Goal: Task Accomplishment & Management: Complete application form

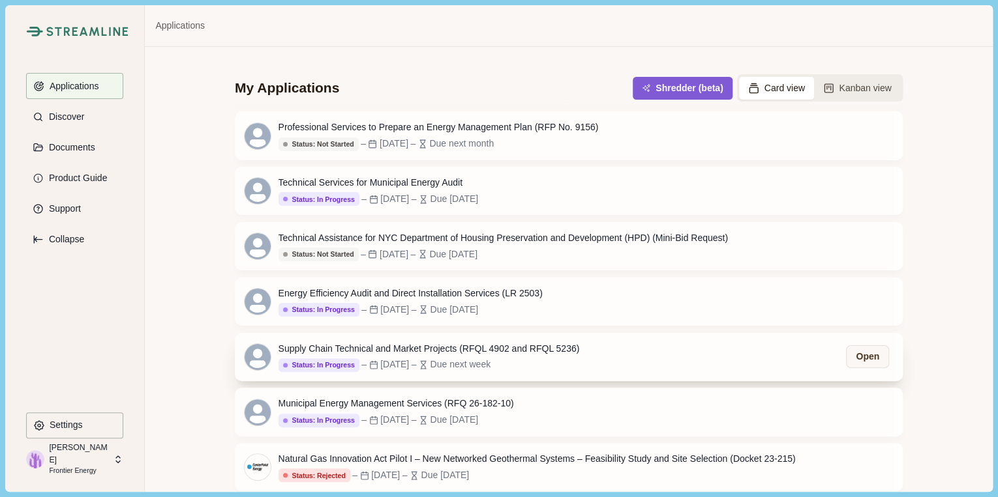
scroll to position [8, 0]
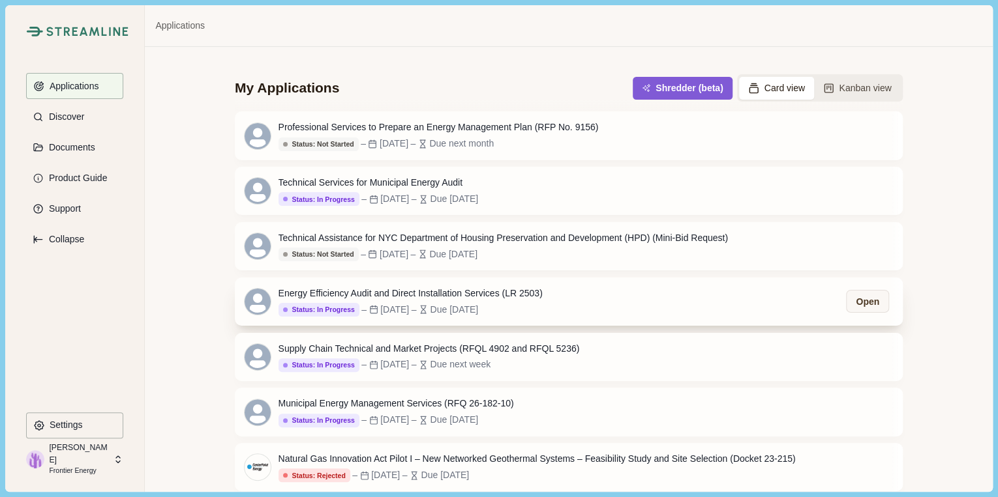
click at [406, 291] on div "Energy Efficiency Audit and Direct Installation Services (LR 2503)" at bounding box center [410, 294] width 264 height 14
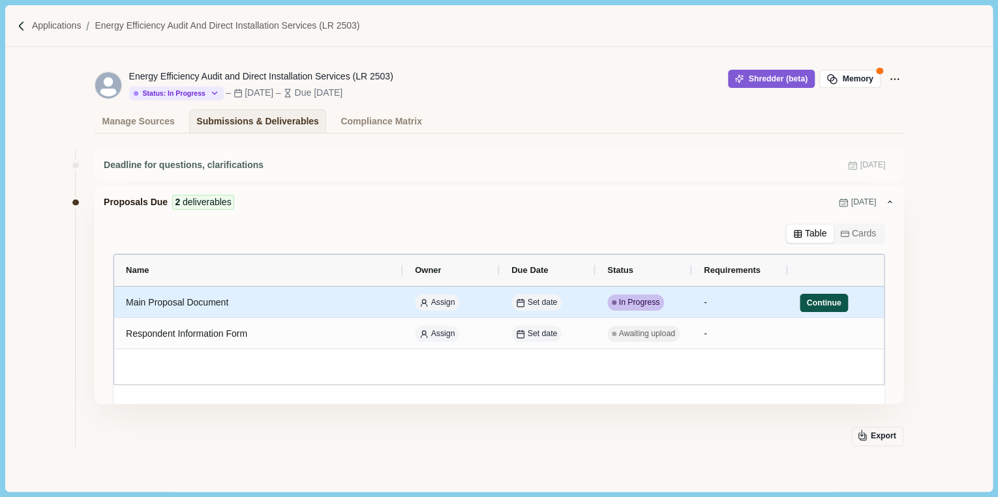
click at [819, 301] on button "Continue" at bounding box center [823, 303] width 48 height 18
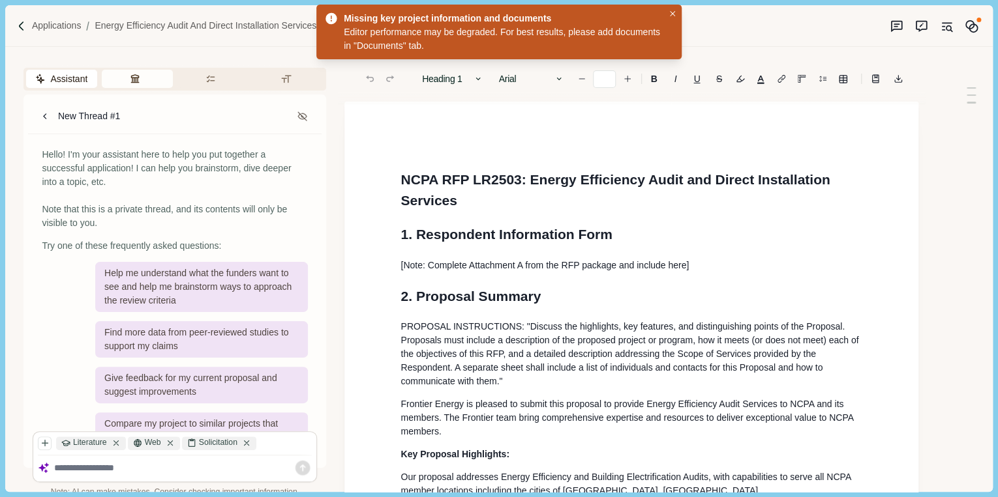
type input "**"
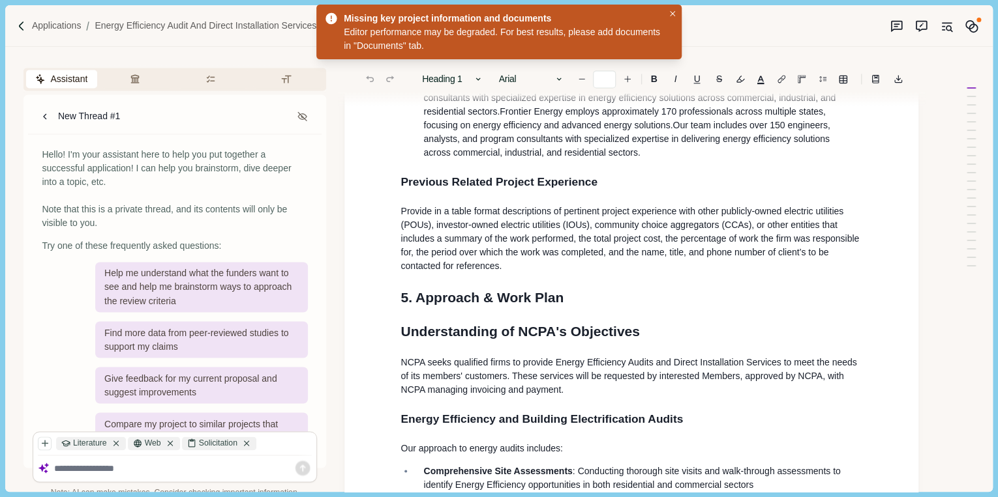
scroll to position [1043, 0]
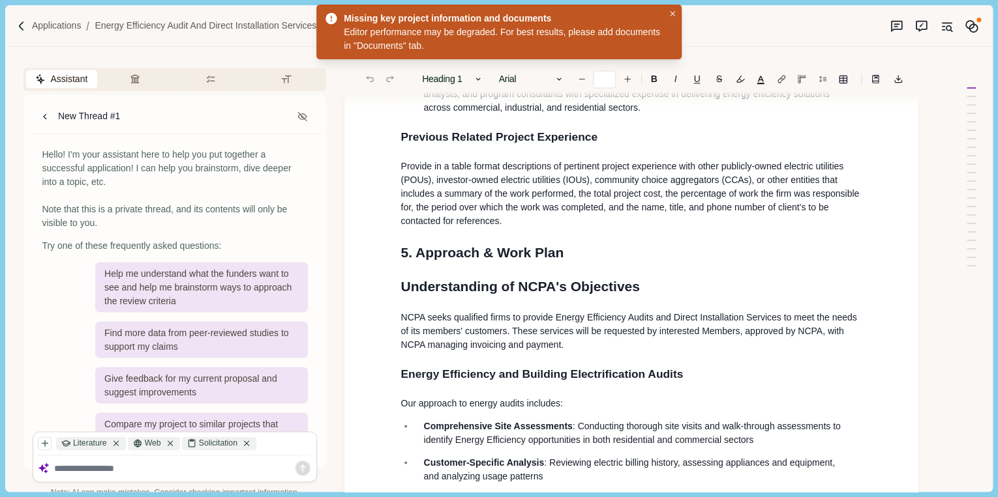
click at [607, 218] on p "Provide in a table format descriptions of pertinent project experience with oth…" at bounding box center [631, 194] width 462 height 68
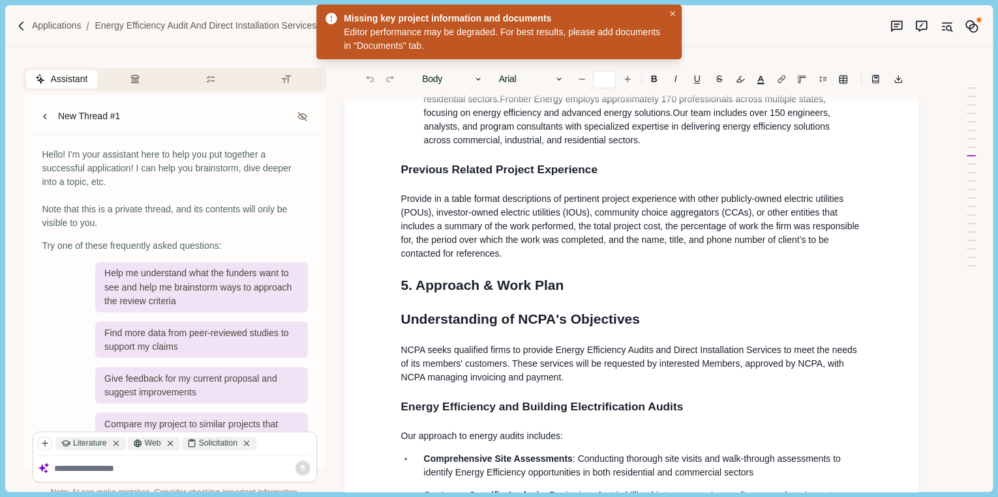
scroll to position [887, 0]
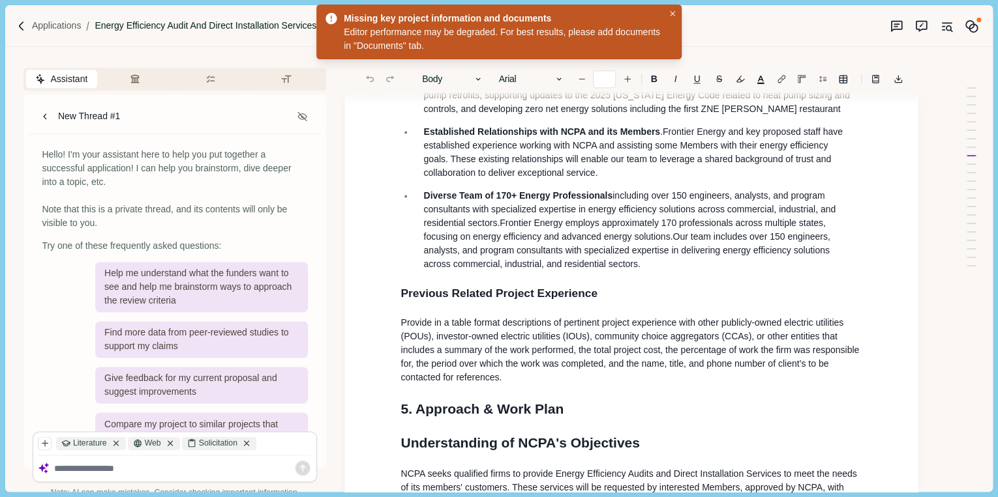
click at [130, 26] on p "Energy Efficiency Audit and Direct Installation Services (LR 2503)" at bounding box center [227, 26] width 265 height 14
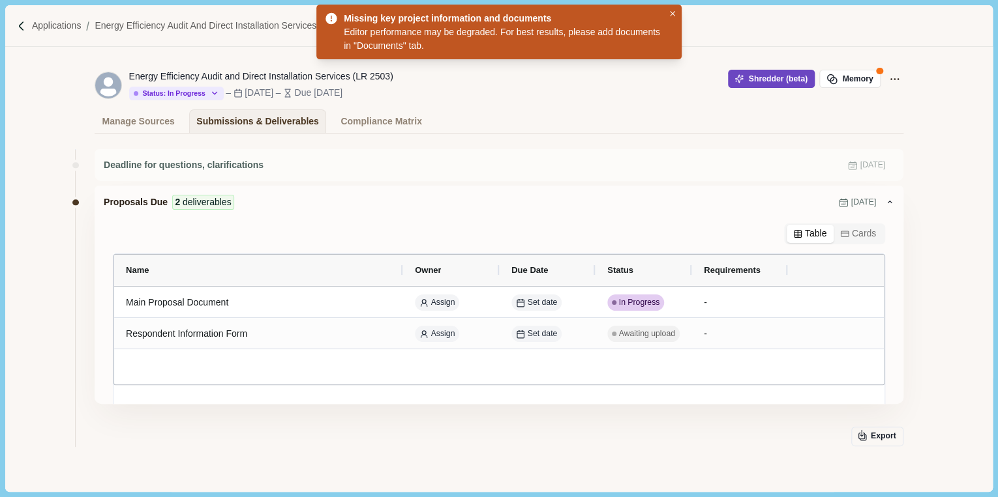
click at [790, 78] on button "Shredder (beta)" at bounding box center [771, 79] width 87 height 18
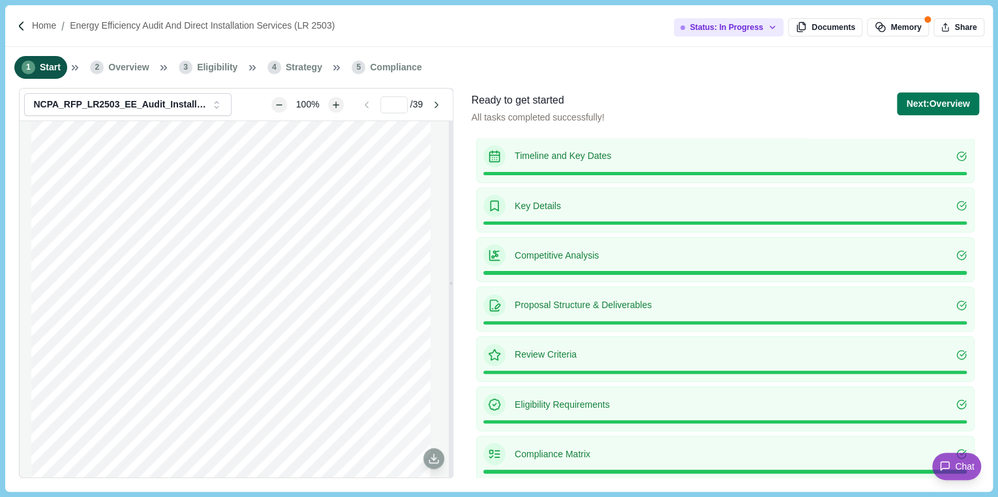
scroll to position [6, 0]
click at [960, 254] on icon at bounding box center [963, 254] width 6 height 5
click at [132, 71] on span "Overview" at bounding box center [128, 68] width 40 height 14
click at [38, 65] on li "1 Start" at bounding box center [40, 67] width 53 height 23
click at [938, 97] on button "Next: Overview" at bounding box center [936, 104] width 81 height 23
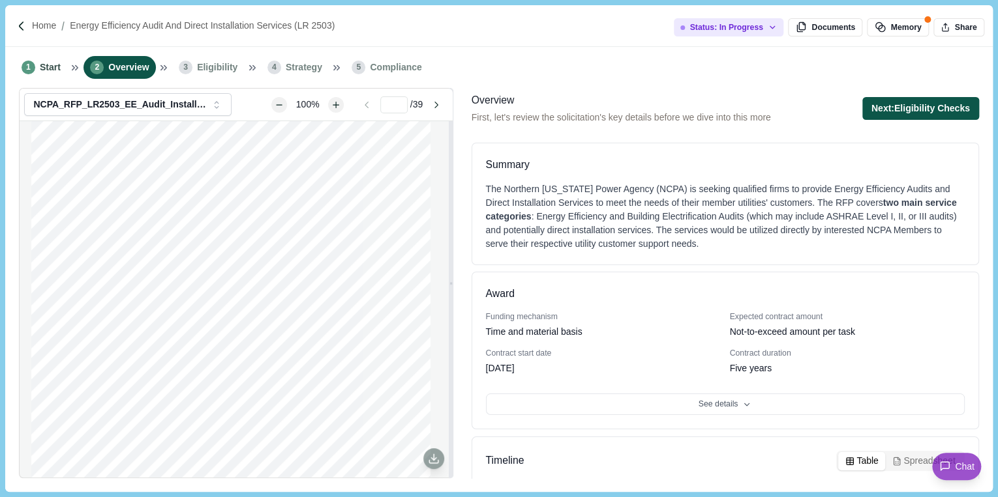
click at [928, 107] on button "Next: Eligibility Checks" at bounding box center [920, 108] width 117 height 23
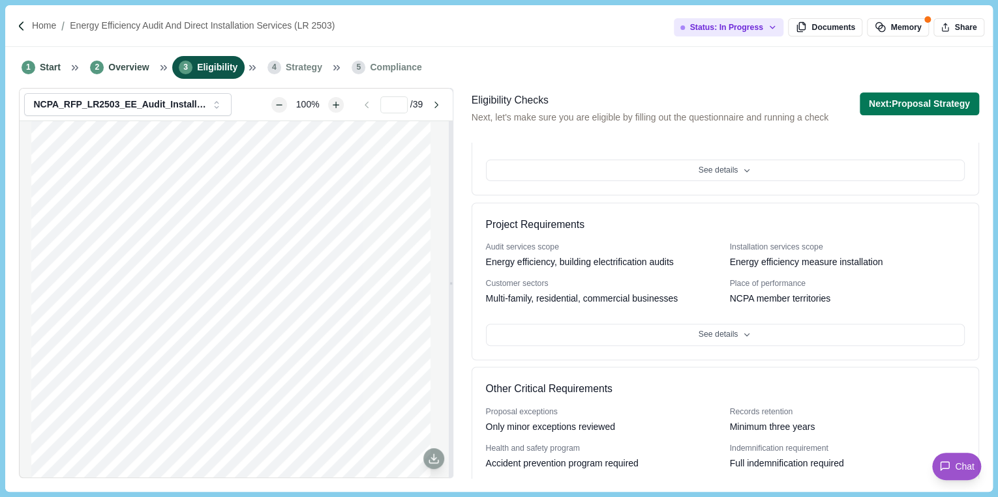
scroll to position [297, 0]
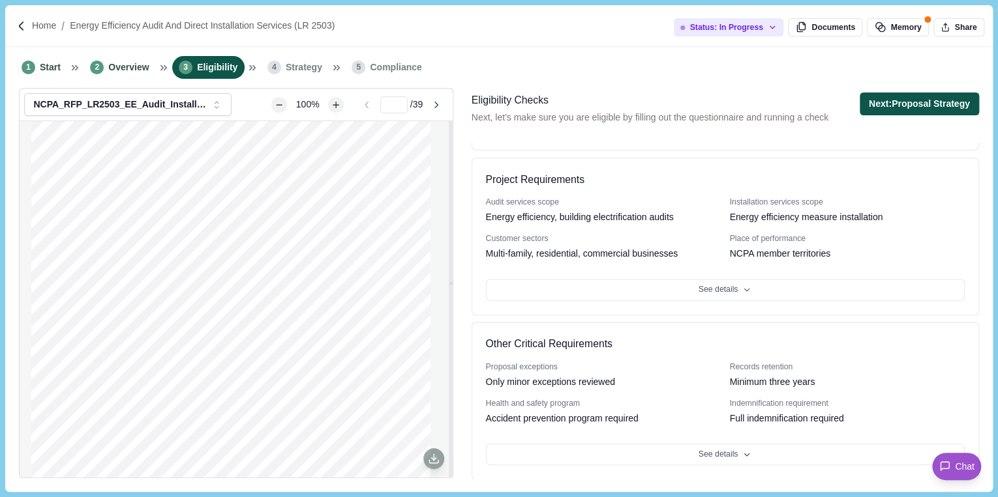
click at [912, 102] on button "Next: Proposal Strategy" at bounding box center [918, 104] width 119 height 23
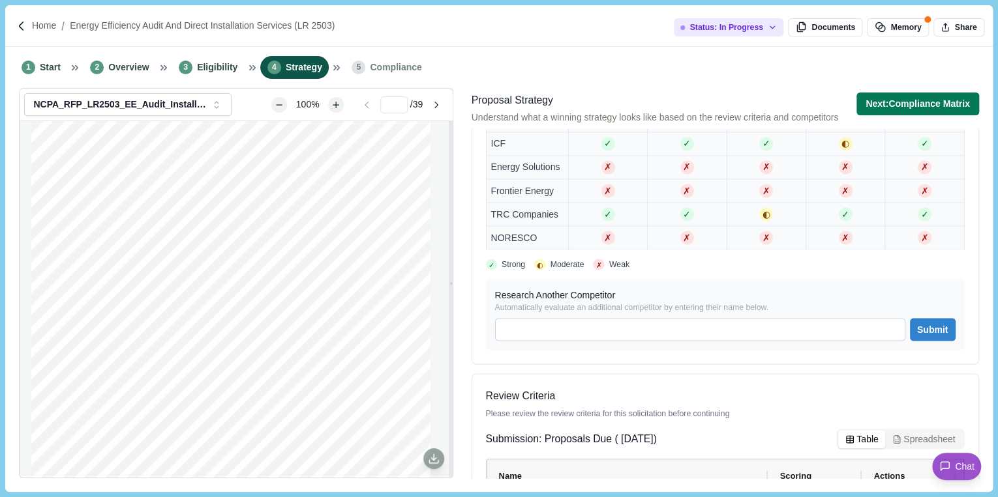
scroll to position [1356, 0]
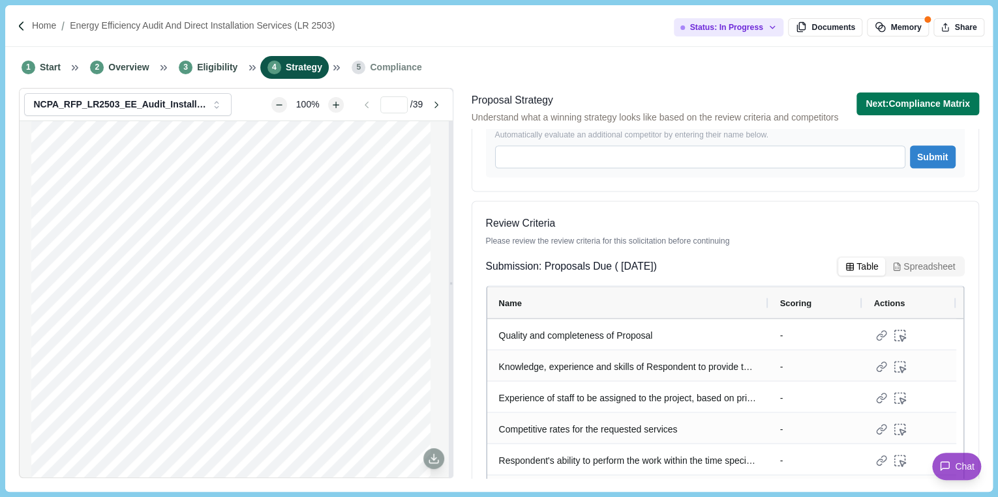
click at [386, 70] on span "Compliance" at bounding box center [396, 68] width 52 height 14
click at [880, 96] on button "Next: Compliance Matrix" at bounding box center [917, 104] width 123 height 23
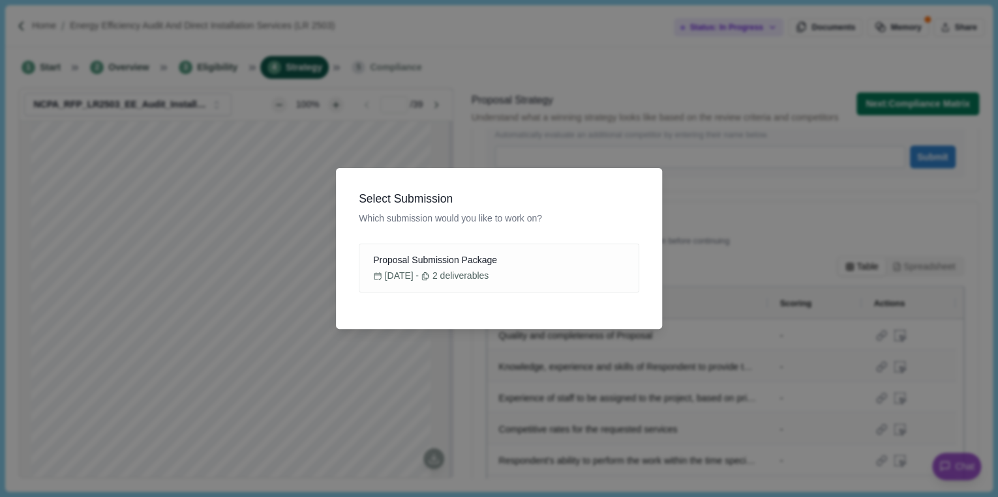
click at [577, 141] on div "Select Submission Which submission would you like to work on? Proposal Submissi…" at bounding box center [499, 248] width 998 height 497
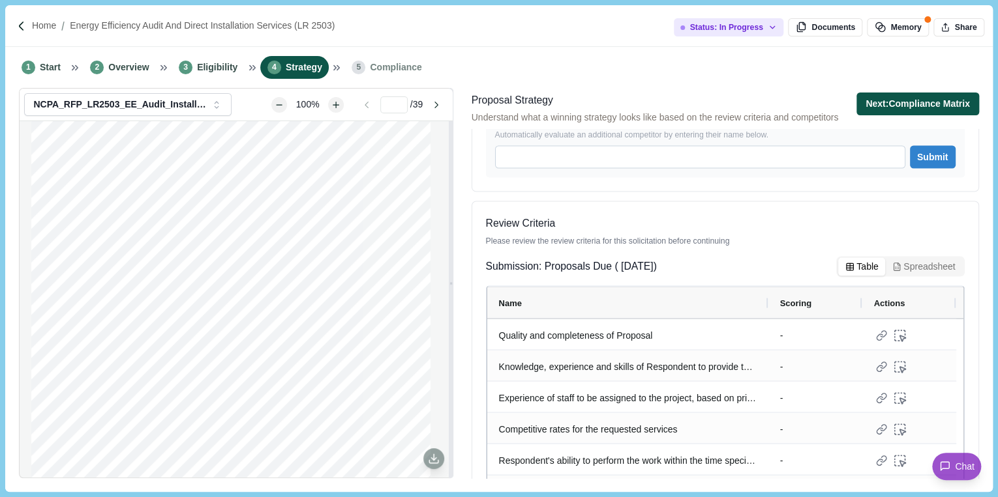
click at [868, 102] on button "Next: Compliance Matrix" at bounding box center [917, 104] width 123 height 23
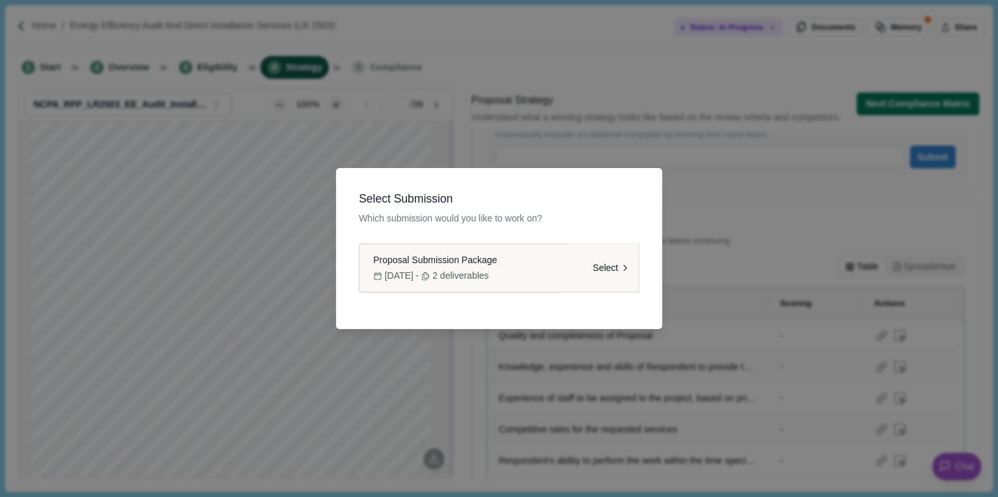
click at [413, 273] on span "[DATE]" at bounding box center [399, 276] width 29 height 14
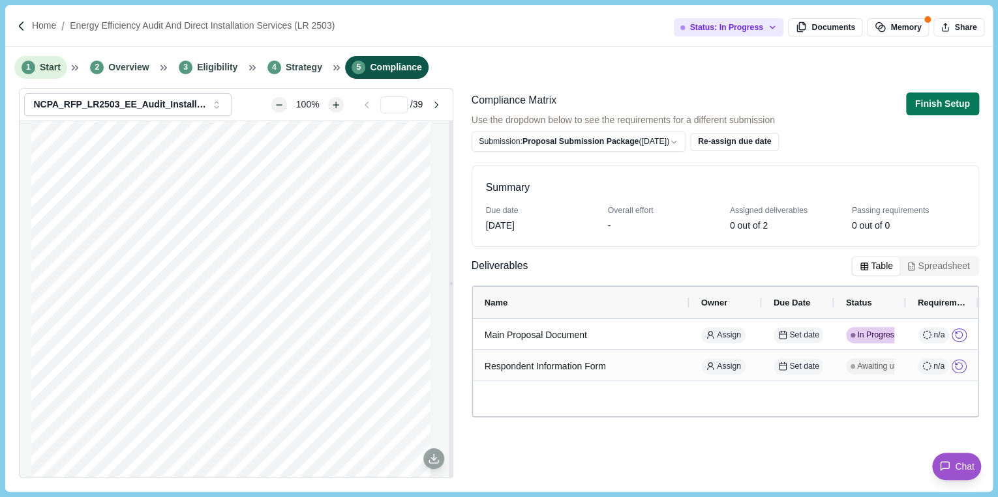
click at [48, 63] on span "Start" at bounding box center [50, 68] width 21 height 14
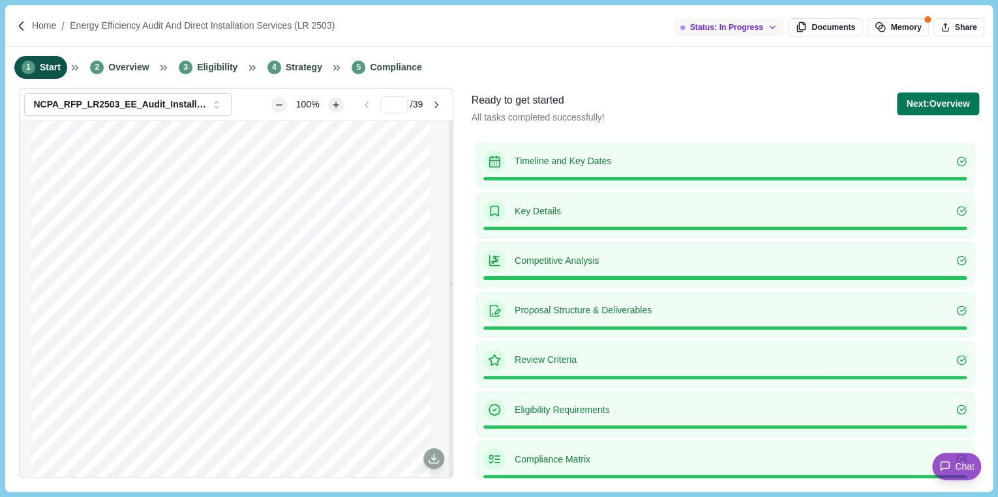
click at [720, 26] on div "Status: In Progress" at bounding box center [721, 28] width 82 height 10
click at [51, 23] on p "Home" at bounding box center [44, 26] width 24 height 14
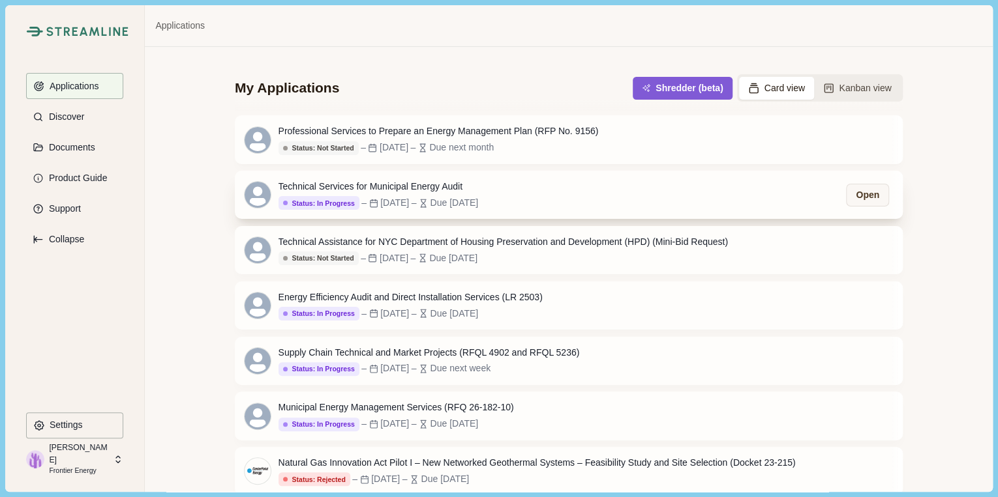
scroll to position [8, 0]
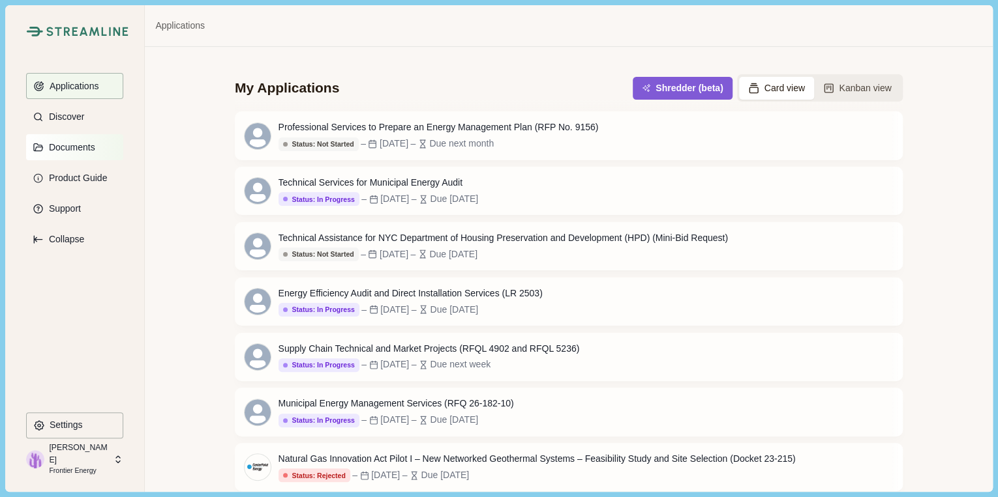
click at [79, 152] on p "Documents" at bounding box center [69, 147] width 51 height 11
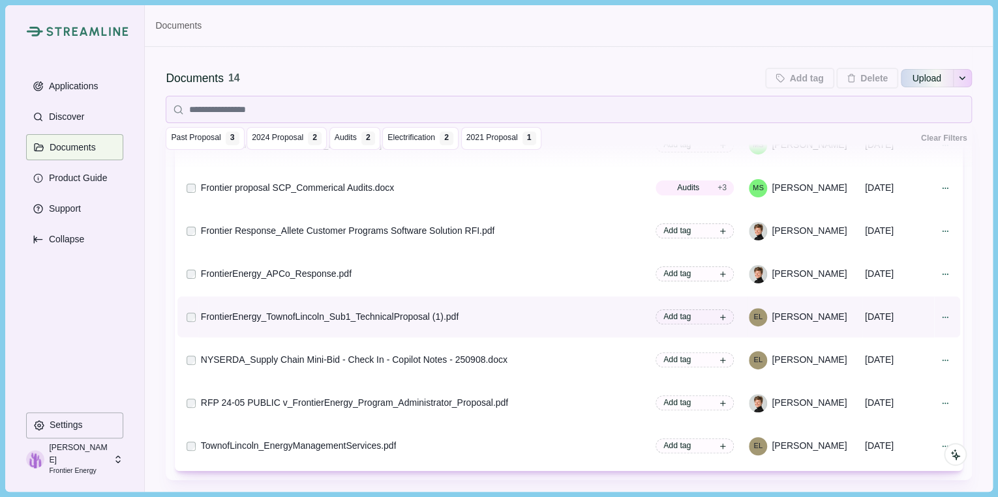
scroll to position [104, 0]
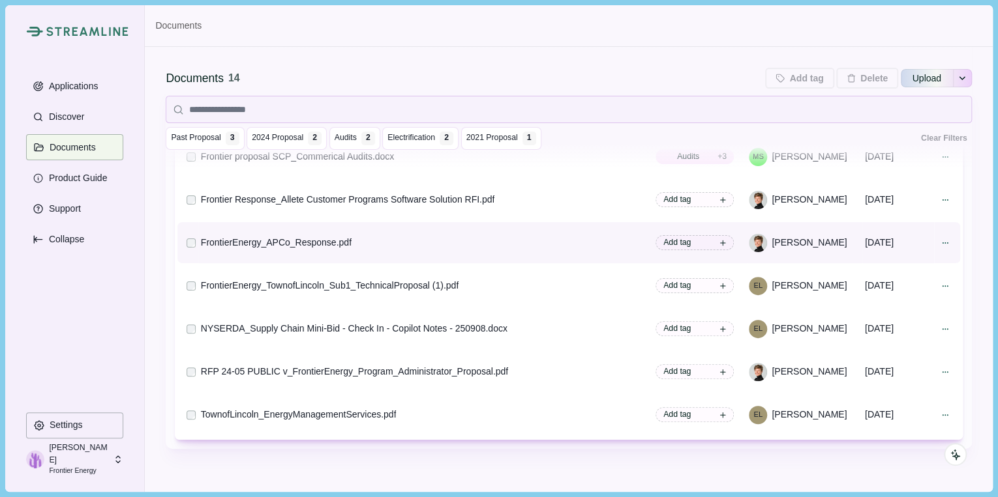
click at [284, 236] on div "FrontierEnergy_APCo_Response.pdf" at bounding box center [276, 243] width 151 height 14
click at [940, 239] on icon at bounding box center [944, 243] width 9 height 9
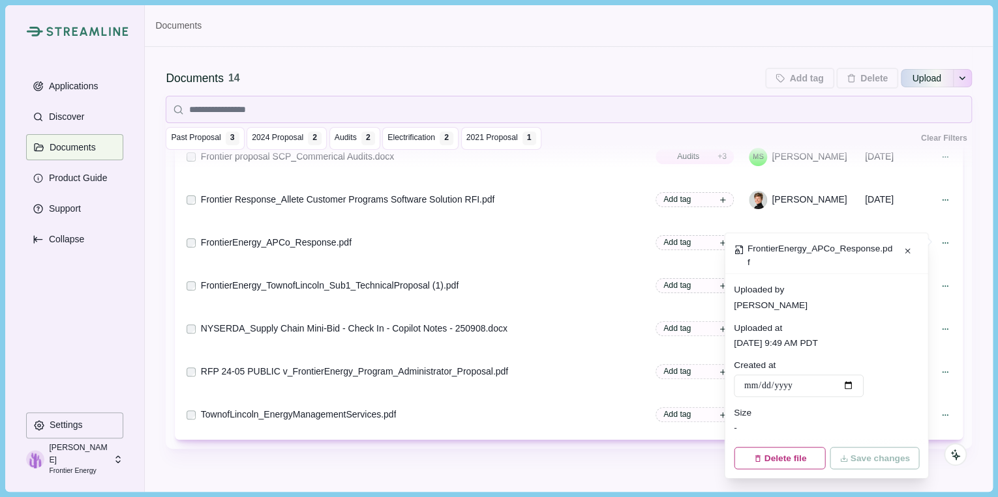
click at [107, 323] on div "Applications Discover Documents Product Guide Support Collapse" at bounding box center [74, 242] width 97 height 339
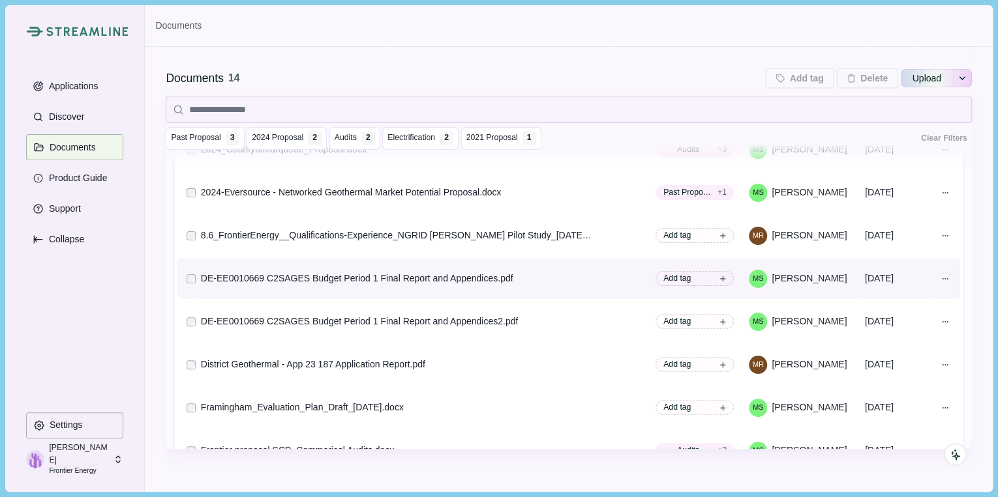
scroll to position [0, 0]
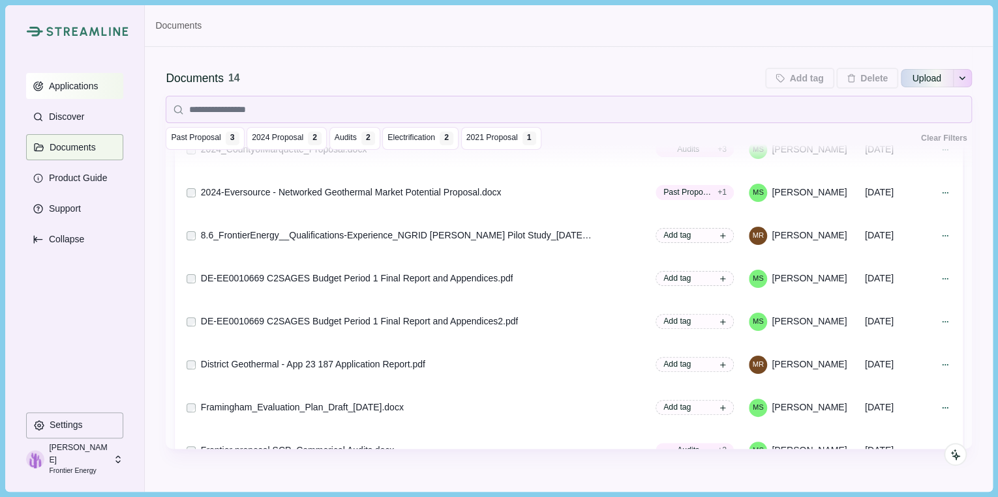
click at [83, 82] on p "Applications" at bounding box center [71, 86] width 54 height 11
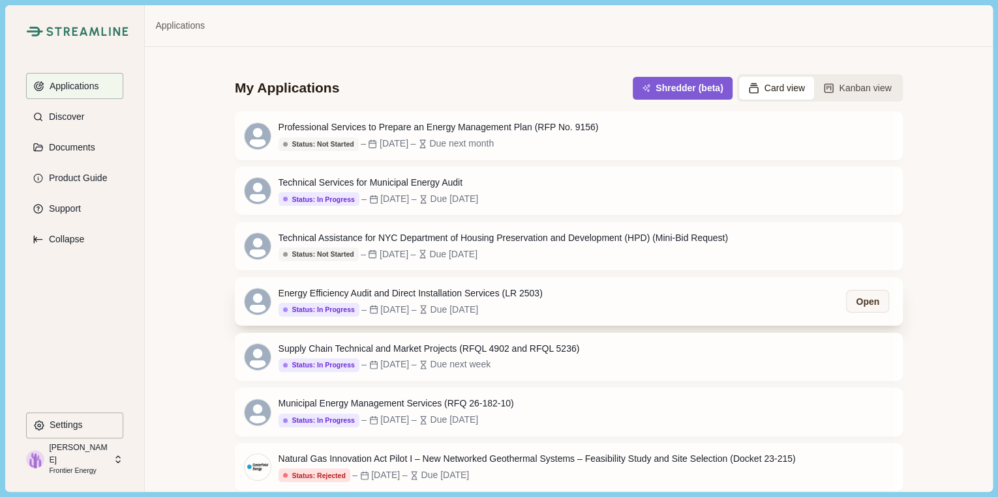
scroll to position [8, 0]
click at [389, 292] on div "Energy Efficiency Audit and Direct Installation Services (LR 2503)" at bounding box center [410, 294] width 264 height 14
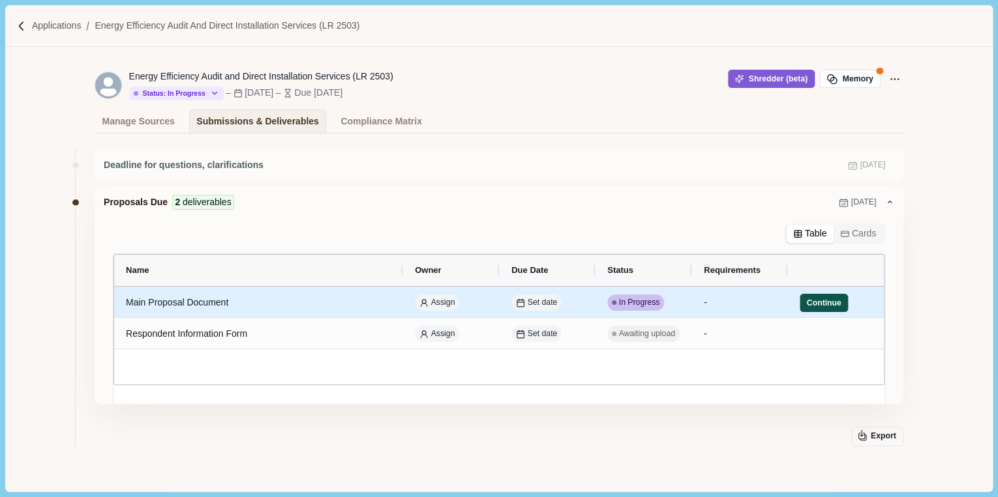
click at [829, 301] on button "Continue" at bounding box center [823, 303] width 48 height 18
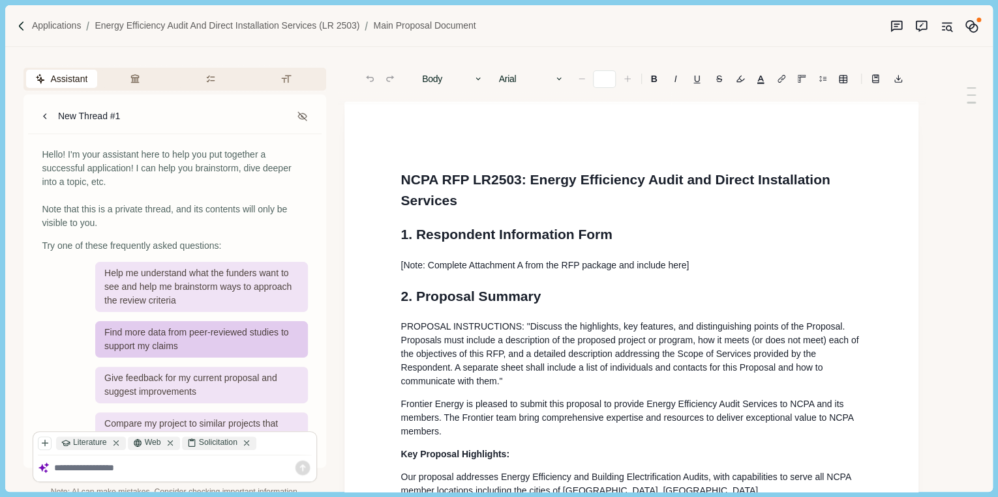
type input "**"
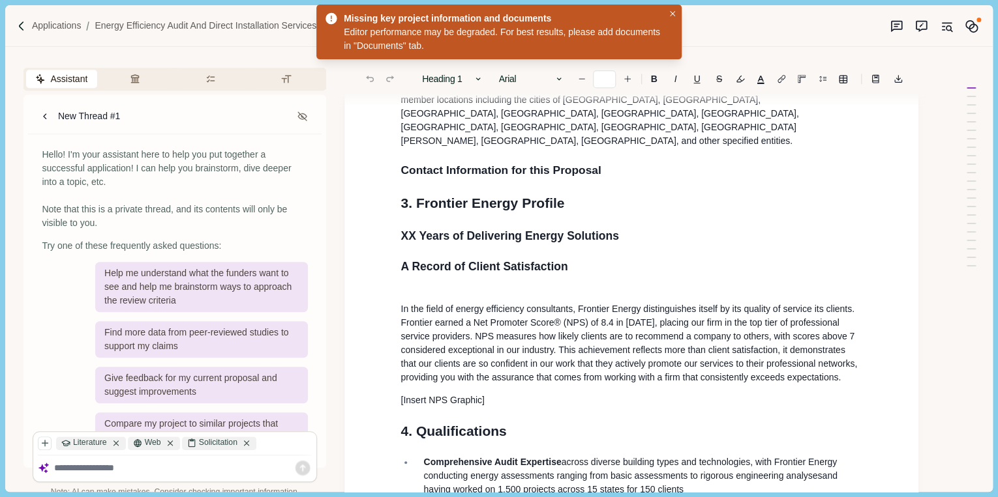
scroll to position [469, 0]
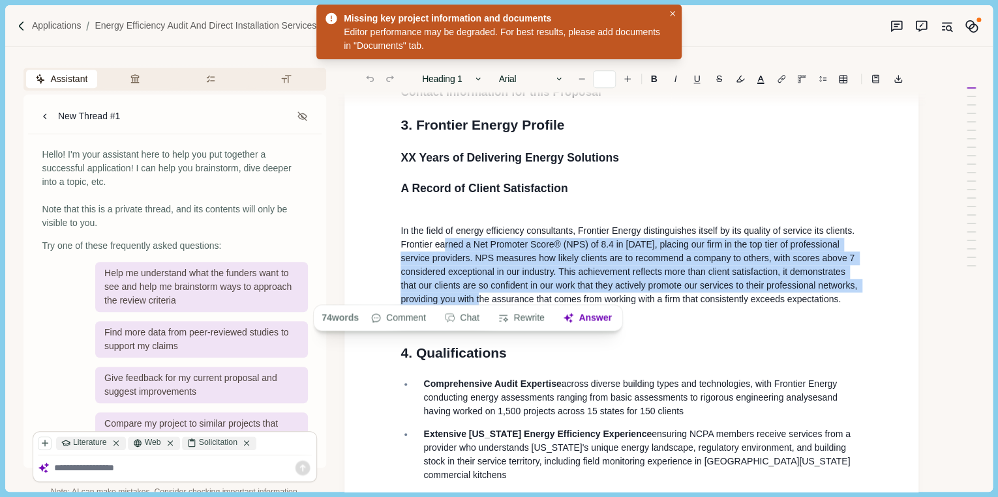
drag, startPoint x: 446, startPoint y: 240, endPoint x: 492, endPoint y: 299, distance: 74.3
click at [492, 299] on p "In the field of energy efficiency consultants, Frontier Energy distinguishes it…" at bounding box center [631, 259] width 462 height 96
click at [173, 440] on icon at bounding box center [170, 443] width 9 height 9
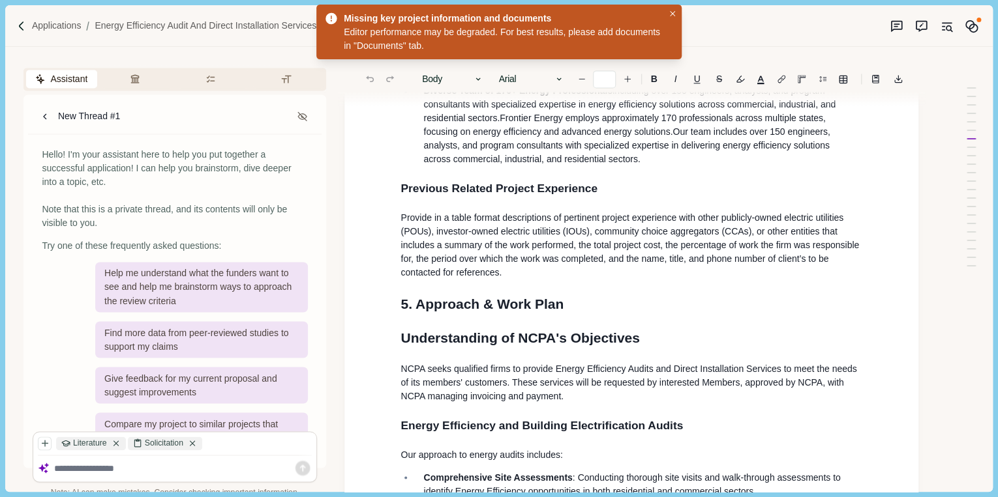
scroll to position [1147, 0]
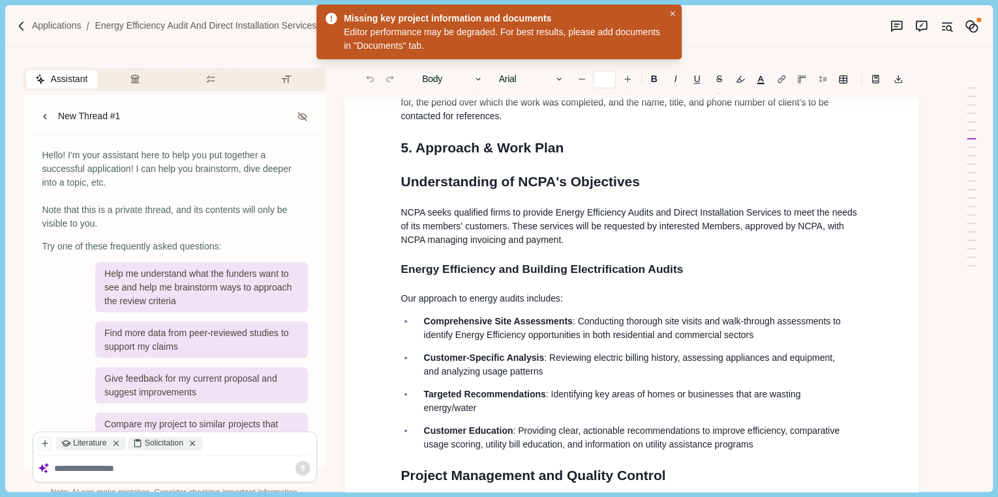
click at [176, 463] on textarea at bounding box center [183, 469] width 258 height 12
type textarea "*"
type textarea "**********"
drag, startPoint x: 230, startPoint y: 470, endPoint x: 34, endPoint y: 468, distance: 196.3
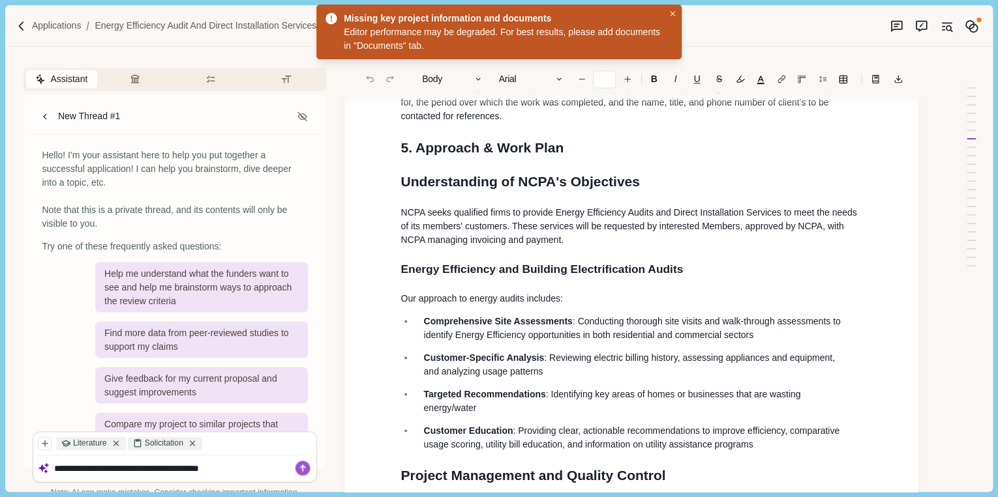
click at [34, 468] on div "**********" at bounding box center [174, 469] width 283 height 26
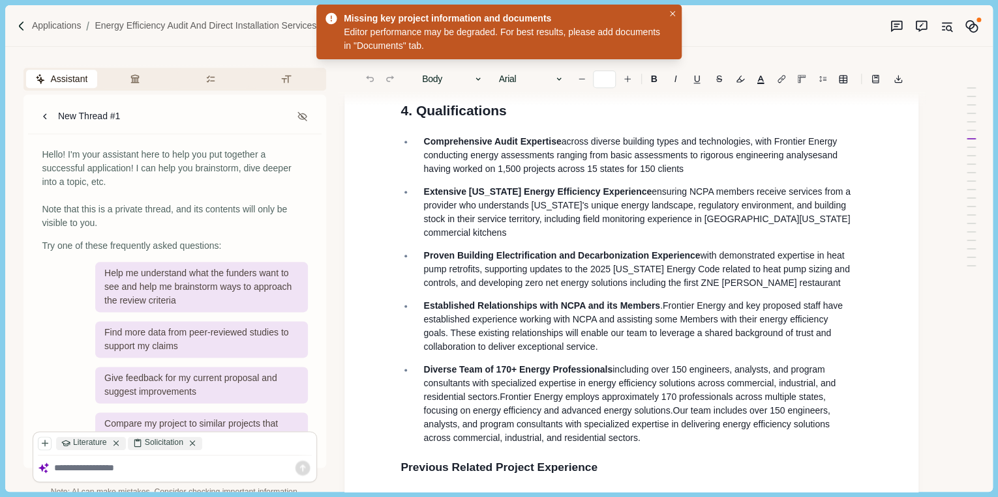
scroll to position [730, 0]
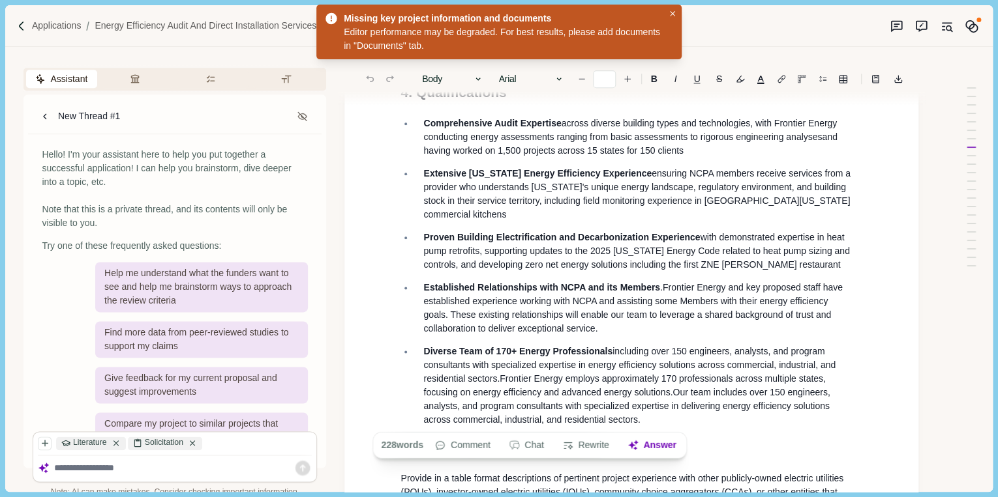
drag, startPoint x: 422, startPoint y: 114, endPoint x: 640, endPoint y: 422, distance: 377.1
click at [640, 422] on ul "Comprehensive Audit Expertise across diverse building types and technologies, w…" at bounding box center [626, 272] width 471 height 310
click at [89, 471] on textarea at bounding box center [183, 469] width 258 height 12
click at [431, 355] on span "Diverse Team of 170+ Energy Professionals" at bounding box center [517, 351] width 189 height 10
drag, startPoint x: 636, startPoint y: 415, endPoint x: 416, endPoint y: 117, distance: 371.1
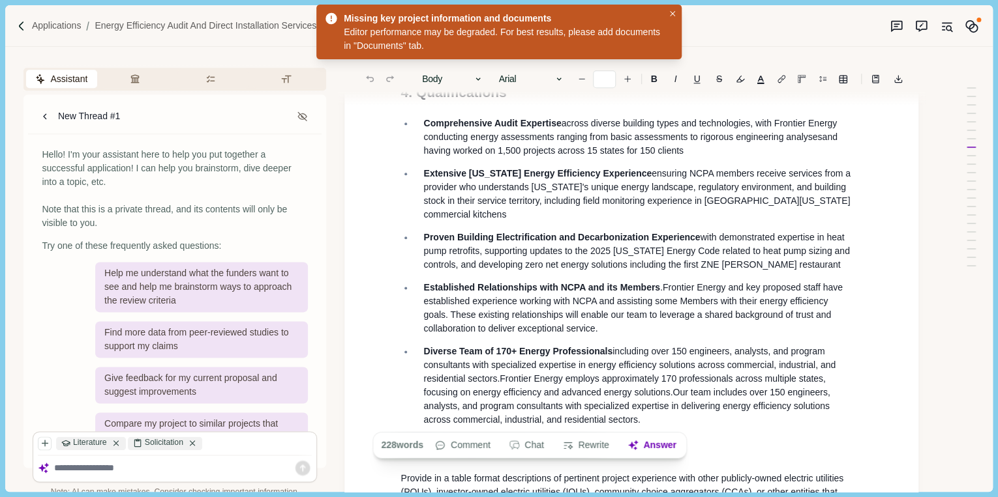
click at [416, 117] on ul "Comprehensive Audit Expertise across diverse building types and technologies, w…" at bounding box center [626, 272] width 471 height 310
click at [525, 446] on button "Chat" at bounding box center [526, 445] width 49 height 18
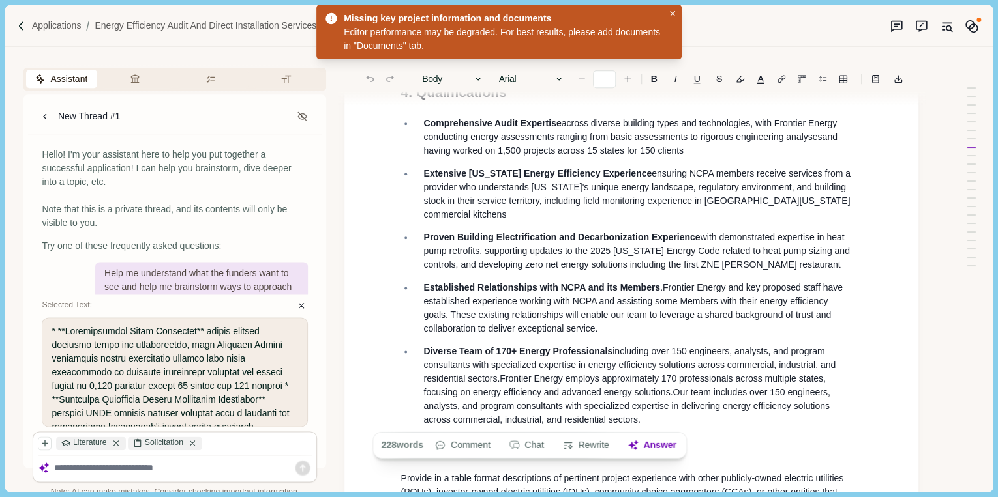
click at [68, 464] on textarea at bounding box center [183, 469] width 258 height 12
drag, startPoint x: 638, startPoint y: 417, endPoint x: 394, endPoint y: 117, distance: 387.0
click at [394, 117] on ul "Comprehensive Audit Expertise across diverse building types and technologies, w…" at bounding box center [626, 272] width 471 height 310
click at [531, 446] on button "Chat" at bounding box center [526, 445] width 49 height 18
click at [530, 445] on button "Chat" at bounding box center [526, 445] width 49 height 18
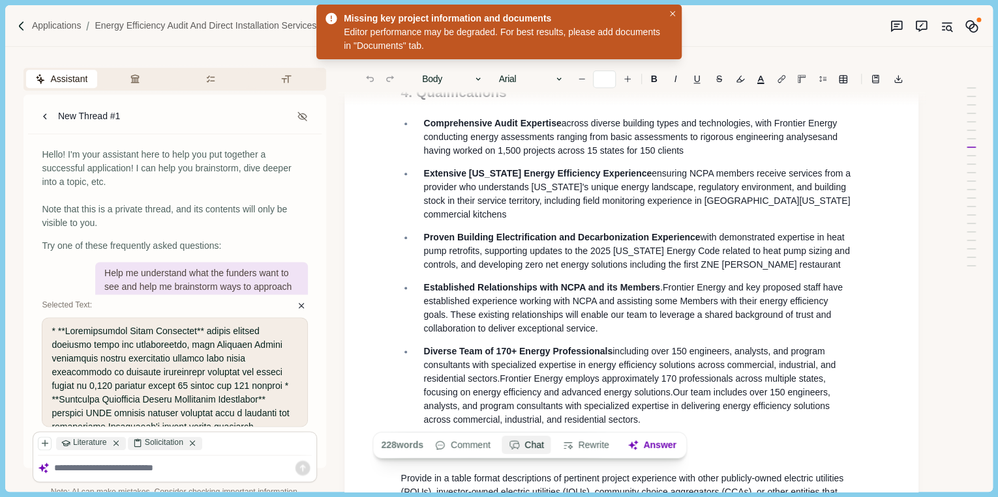
click at [529, 445] on button "Chat" at bounding box center [526, 445] width 49 height 18
click at [97, 466] on textarea at bounding box center [183, 469] width 258 height 12
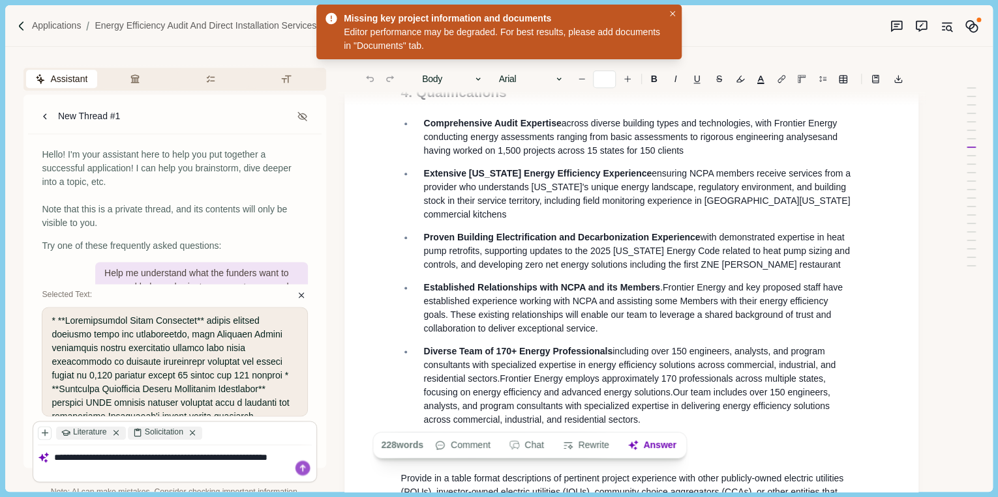
type textarea "**********"
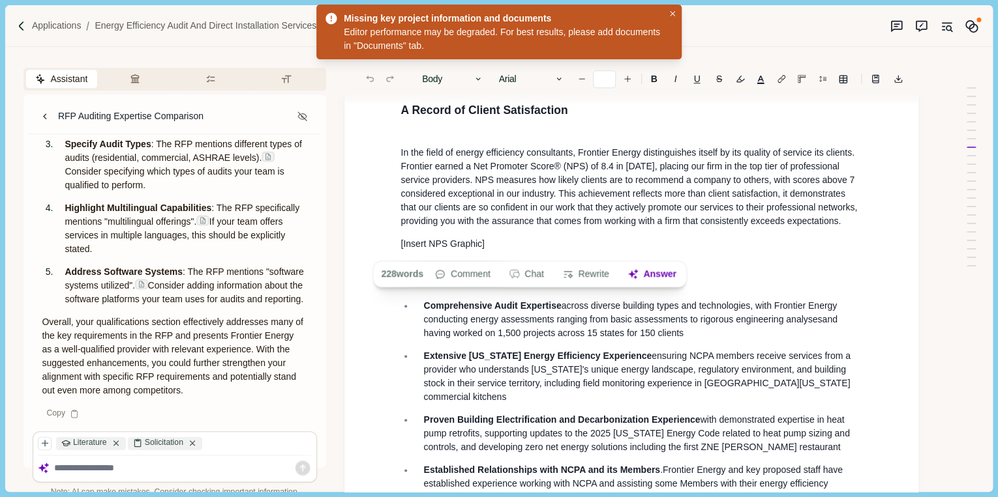
scroll to position [522, 0]
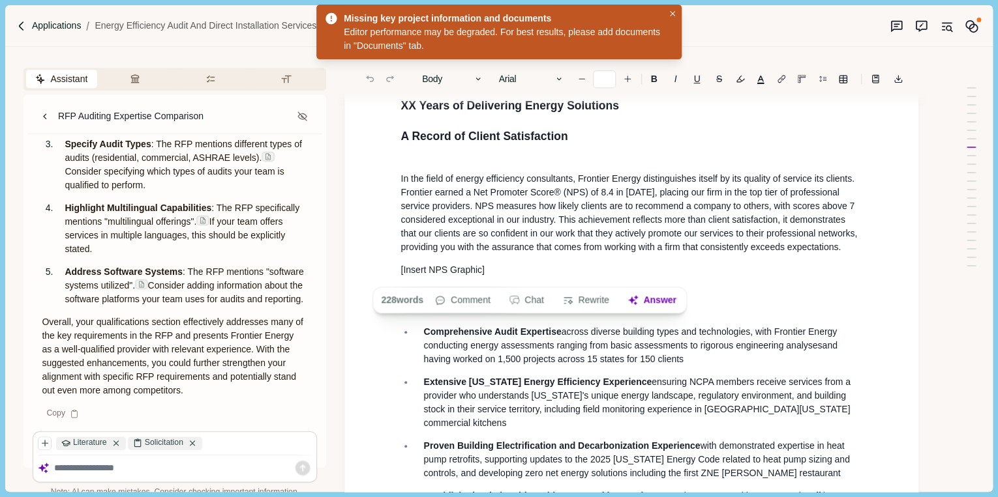
click at [68, 25] on p "Applications" at bounding box center [57, 26] width 50 height 14
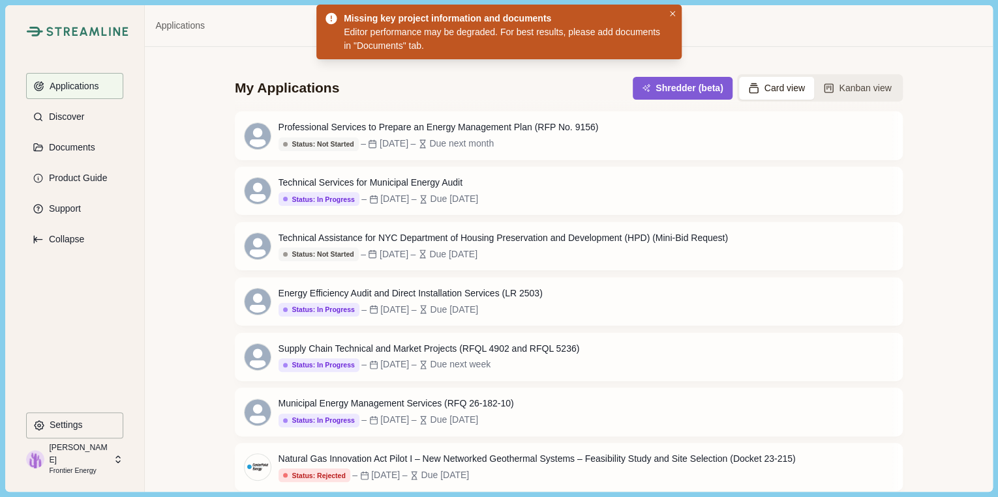
scroll to position [8, 0]
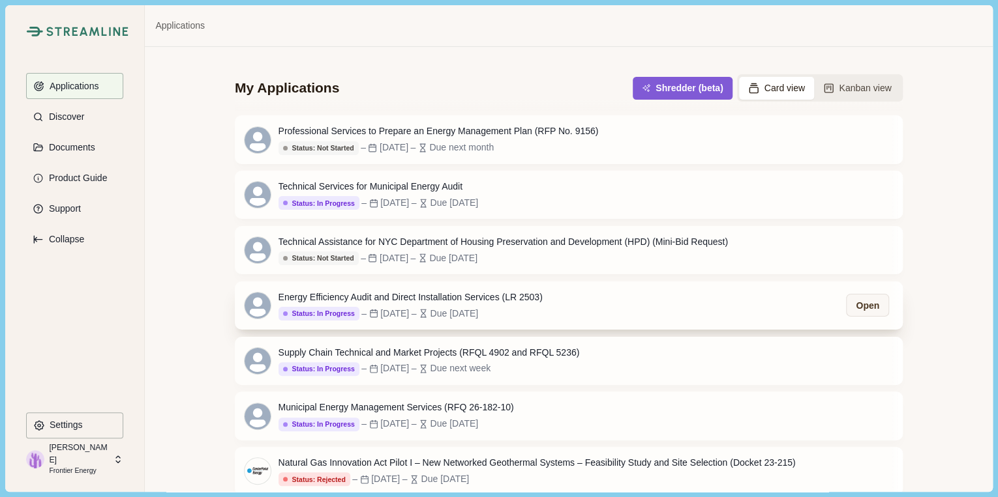
click at [348, 299] on div "Energy Efficiency Audit and Direct Installation Services (LR 2503)" at bounding box center [410, 298] width 264 height 14
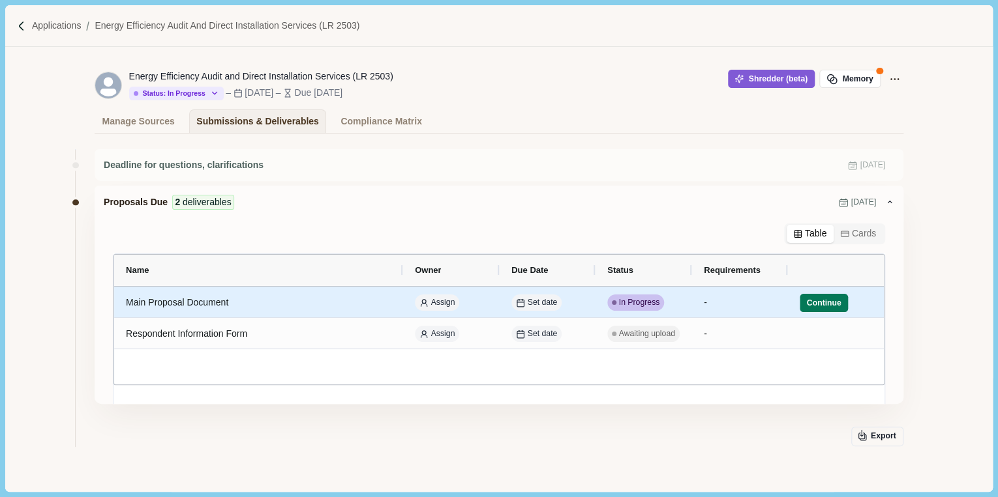
click at [625, 308] on div "In Progress" at bounding box center [635, 303] width 57 height 16
select select "********"
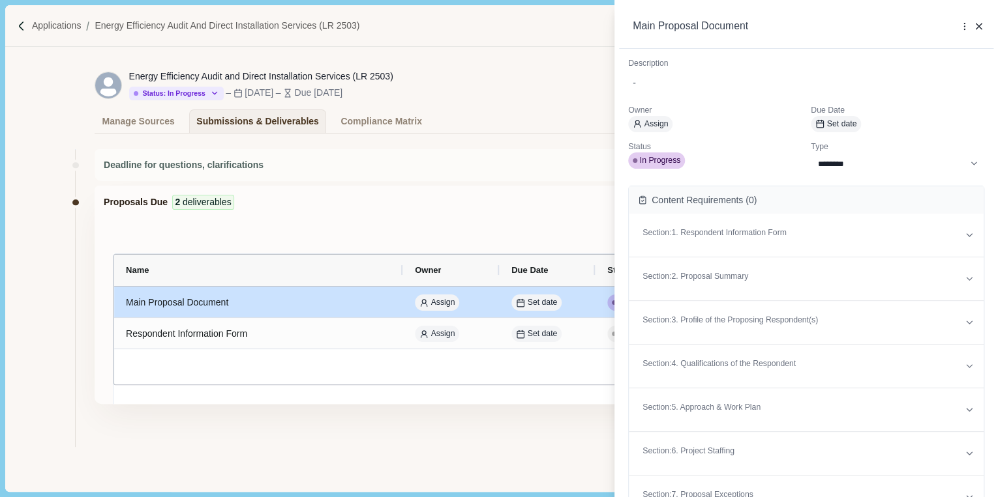
click at [583, 308] on div "**********" at bounding box center [499, 248] width 998 height 497
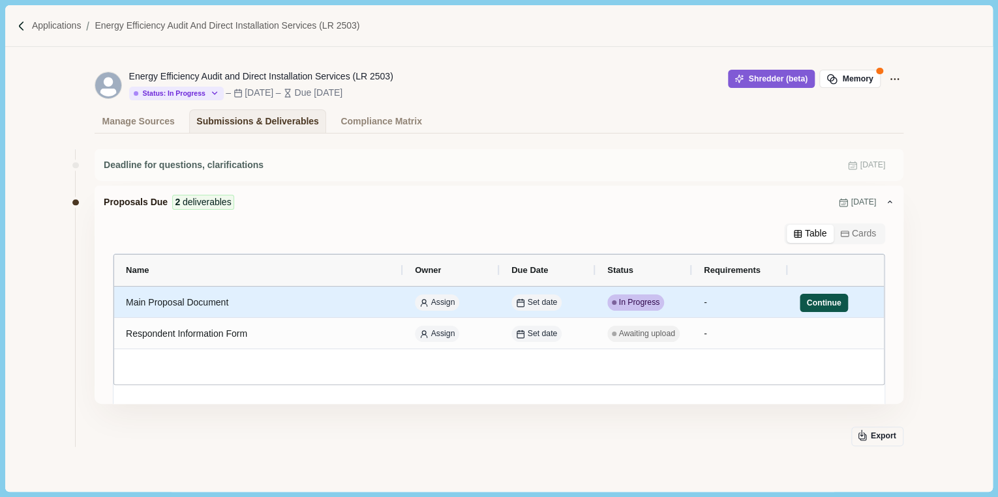
click at [821, 304] on button "Continue" at bounding box center [823, 303] width 48 height 18
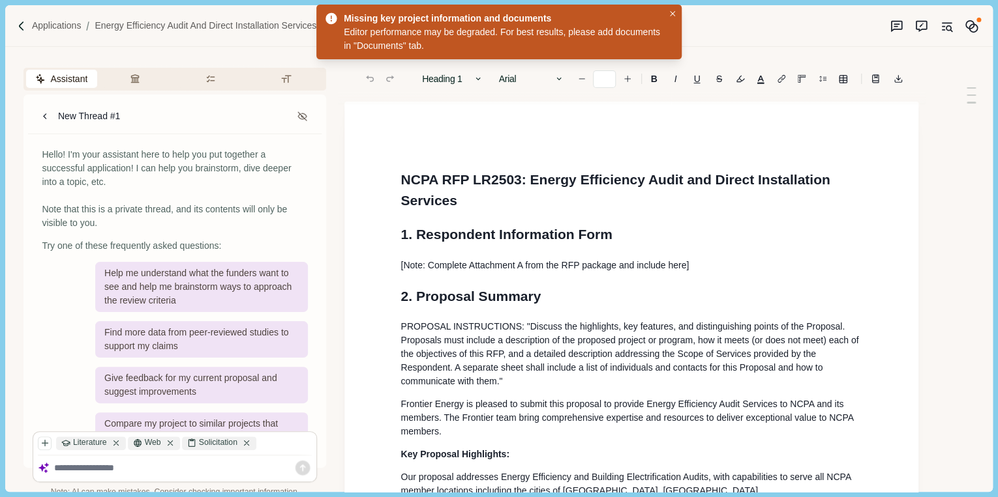
type input "**"
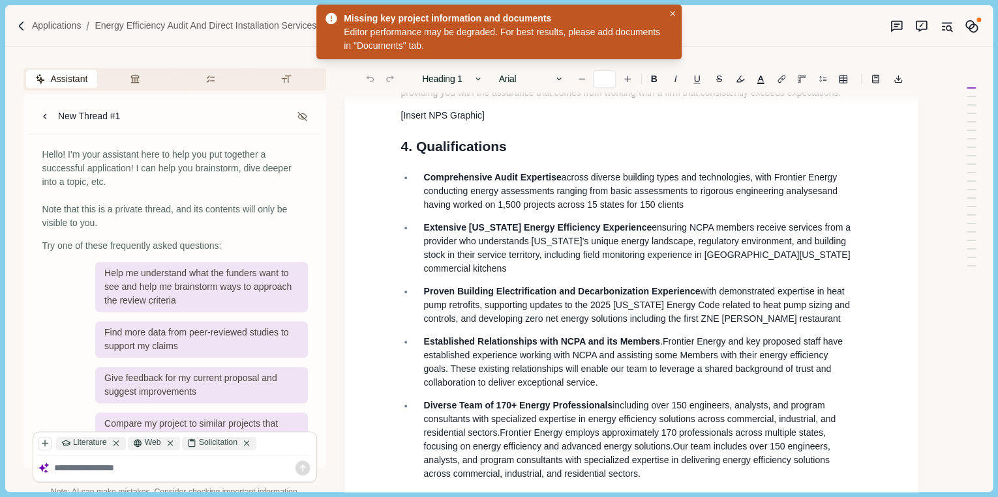
scroll to position [678, 0]
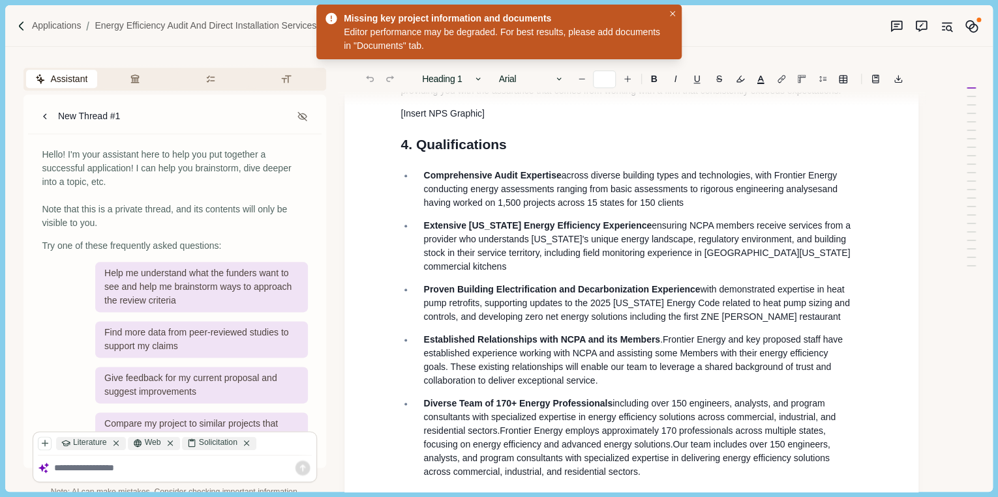
click at [423, 170] on span "Comprehensive Audit Expertise" at bounding box center [492, 175] width 138 height 10
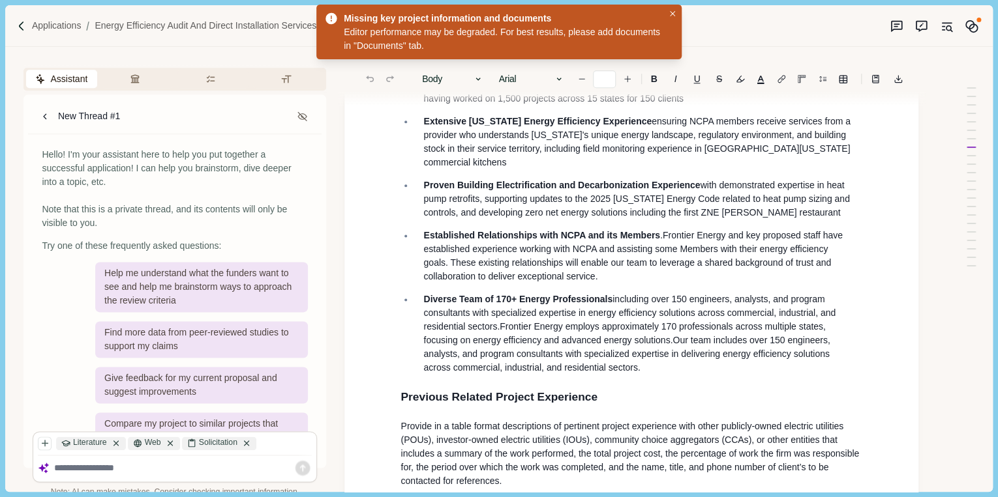
click at [657, 371] on p "Diverse Team of 170+ Energy Professionals including over 150 engineers, analyst…" at bounding box center [638, 334] width 430 height 82
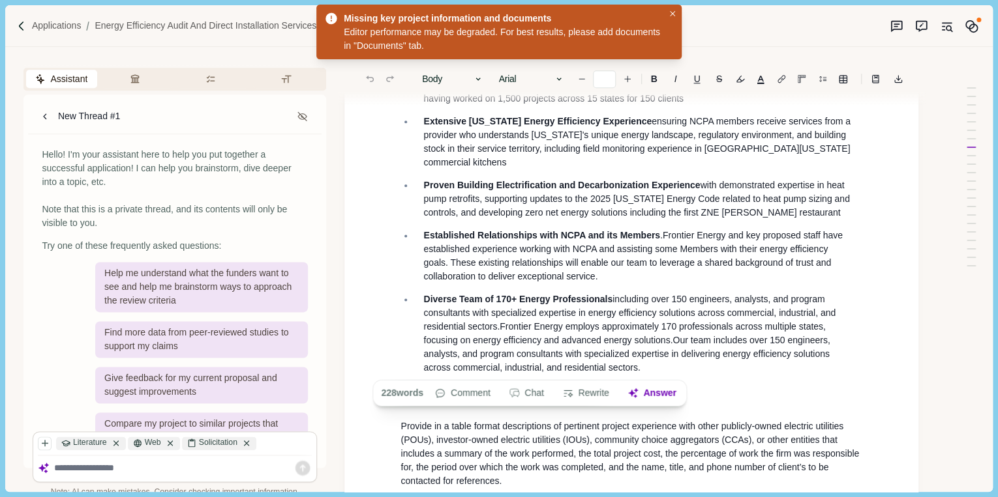
copy ul "Comprehensive Audit Expertise across diverse building types and technologies, w…"
click at [604, 230] on span "Established Relationships with NCPA and its Members" at bounding box center [541, 235] width 237 height 10
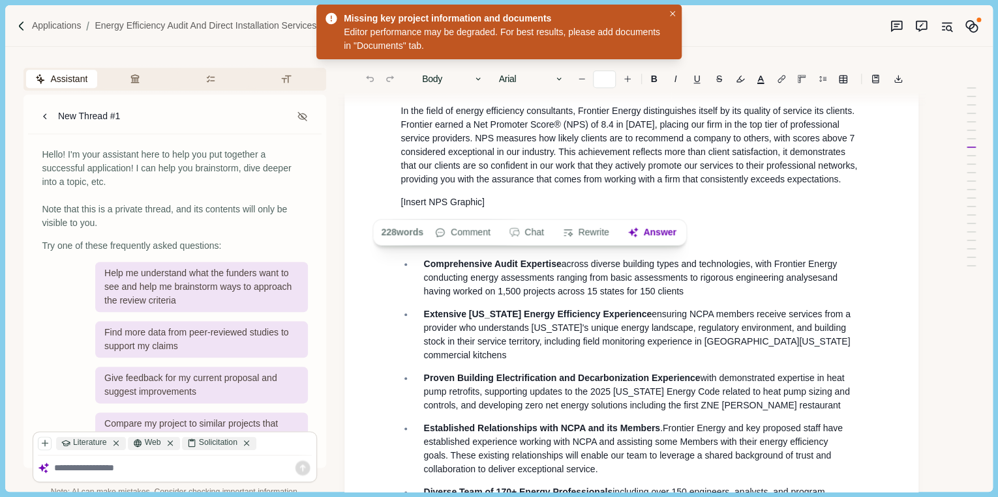
scroll to position [574, 0]
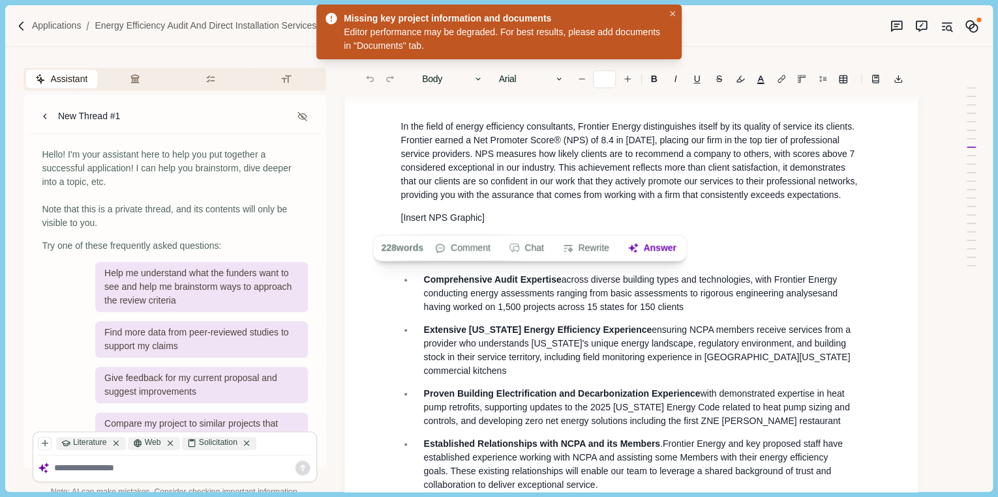
click at [704, 310] on ul "Comprehensive Audit Expertise across diverse building types and technologies, w…" at bounding box center [626, 428] width 471 height 310
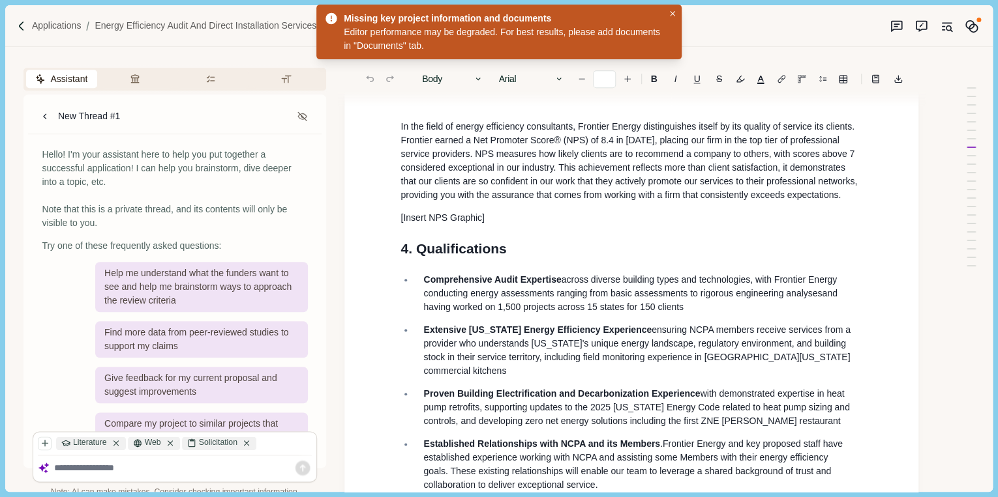
click at [679, 299] on span "and having worked on 1,500 projects across 15 states for 150 clients" at bounding box center [631, 300] width 416 height 24
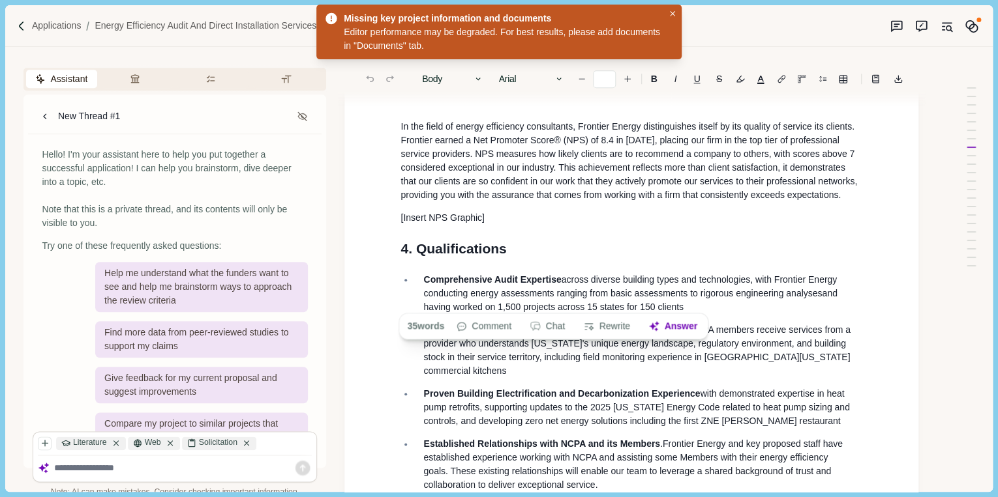
drag, startPoint x: 420, startPoint y: 271, endPoint x: 700, endPoint y: 297, distance: 281.5
click at [700, 297] on li "Comprehensive Audit Expertise across diverse building types and technologies, w…" at bounding box center [638, 293] width 448 height 41
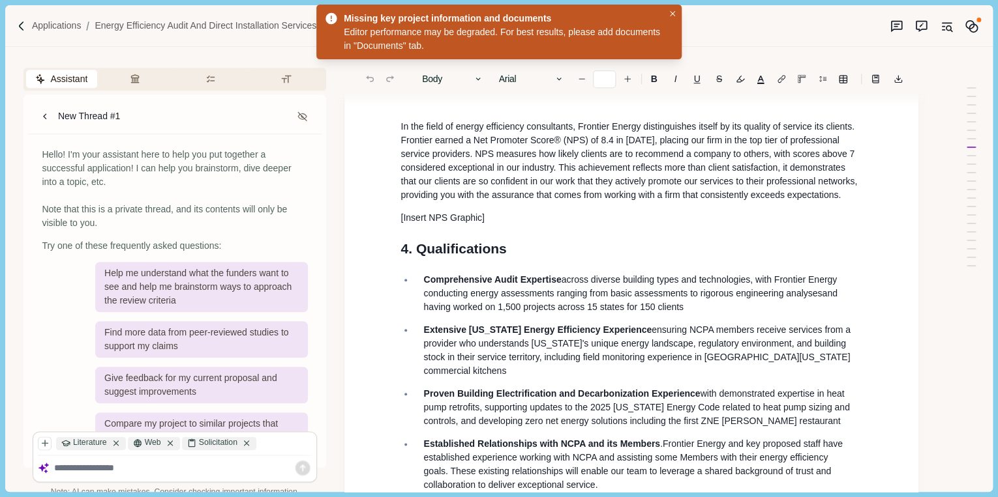
click at [138, 467] on textarea at bounding box center [183, 469] width 258 height 12
type textarea "**********"
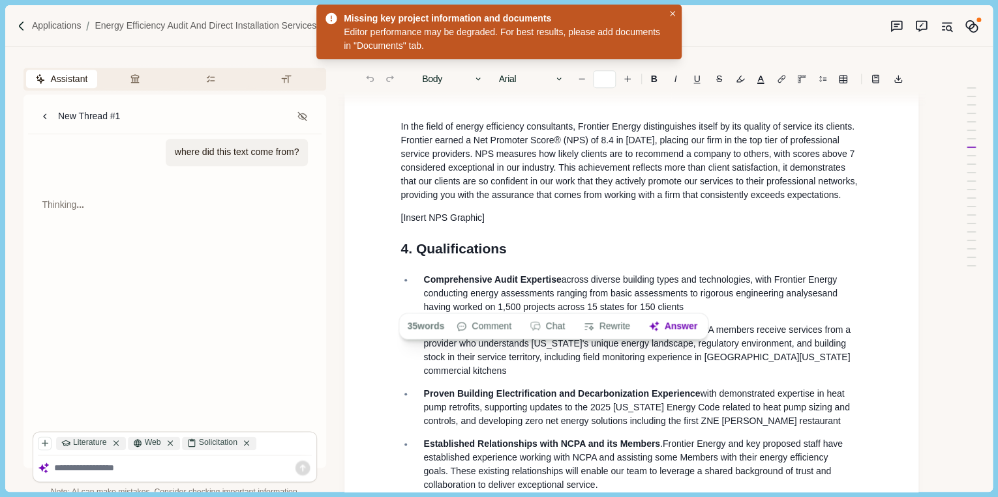
drag, startPoint x: 684, startPoint y: 303, endPoint x: 394, endPoint y: 276, distance: 290.6
click at [394, 276] on ul "Comprehensive Audit Expertise across diverse building types and technologies, w…" at bounding box center [626, 428] width 471 height 310
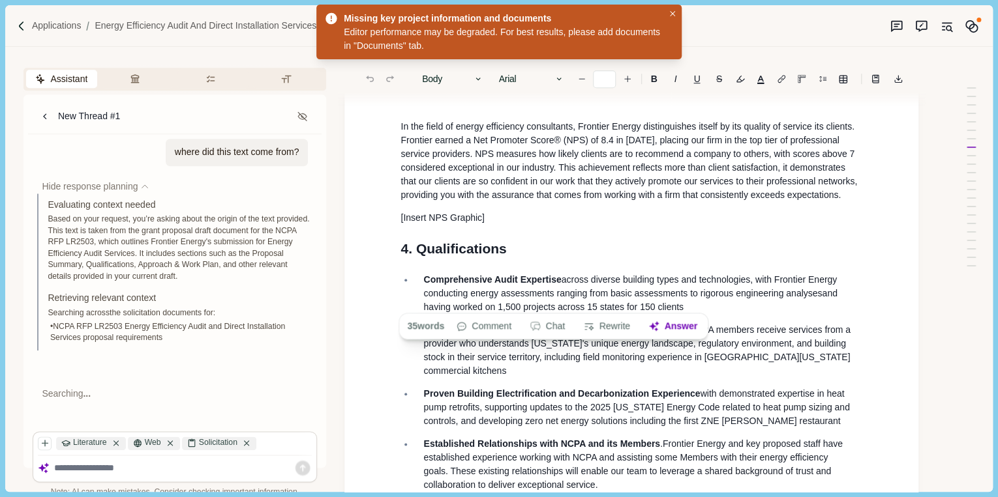
copy p "Comprehensive Audit Expertise across diverse building types and technologies, w…"
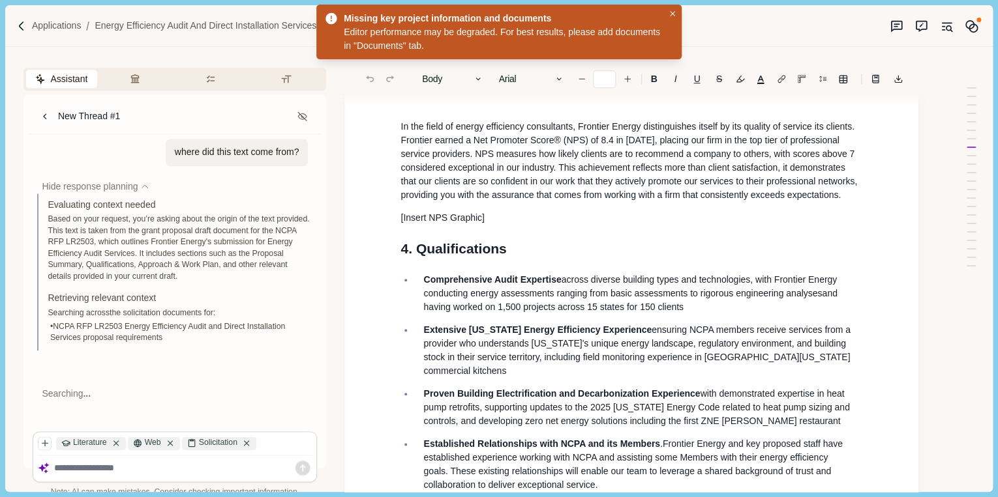
click at [227, 459] on div at bounding box center [174, 469] width 283 height 26
click at [175, 462] on div at bounding box center [183, 468] width 258 height 17
click at [70, 462] on div at bounding box center [183, 468] width 258 height 17
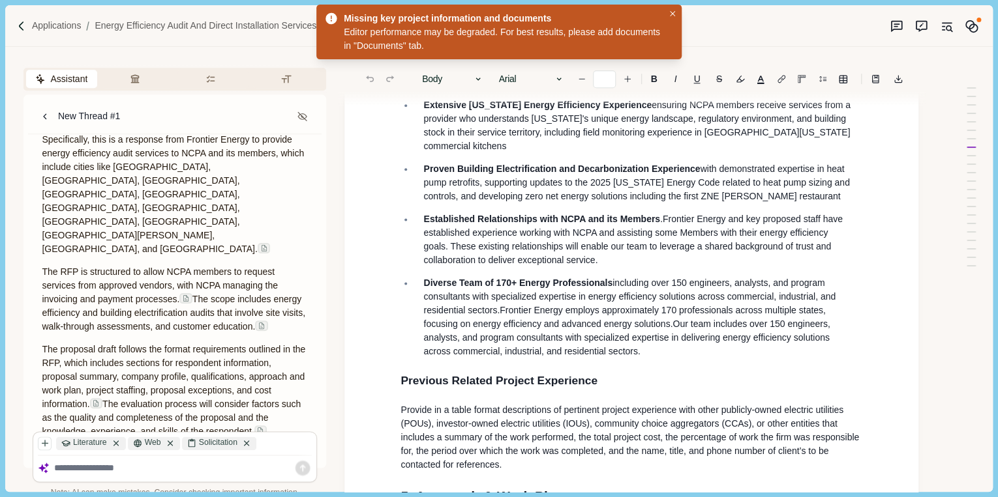
scroll to position [991, 0]
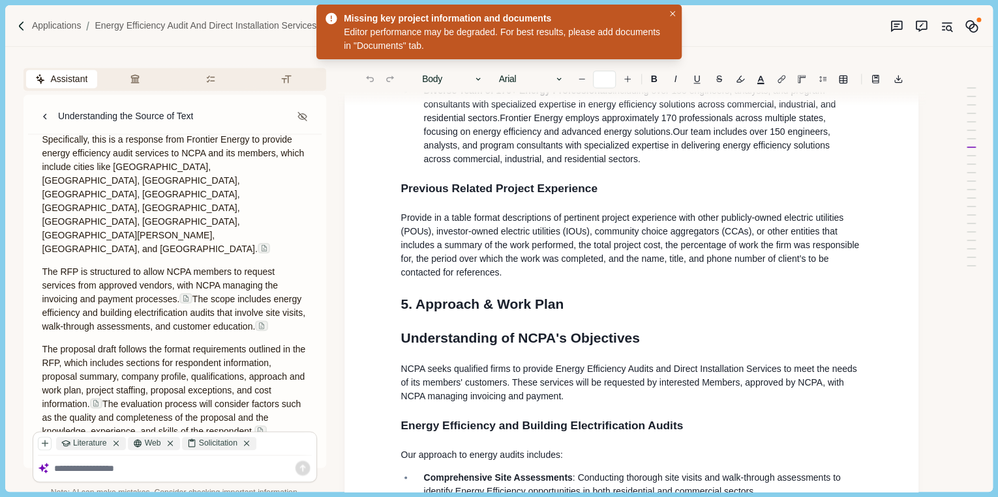
click at [103, 459] on div at bounding box center [174, 469] width 283 height 26
click at [87, 469] on textarea at bounding box center [183, 469] width 258 height 12
paste textarea "**********"
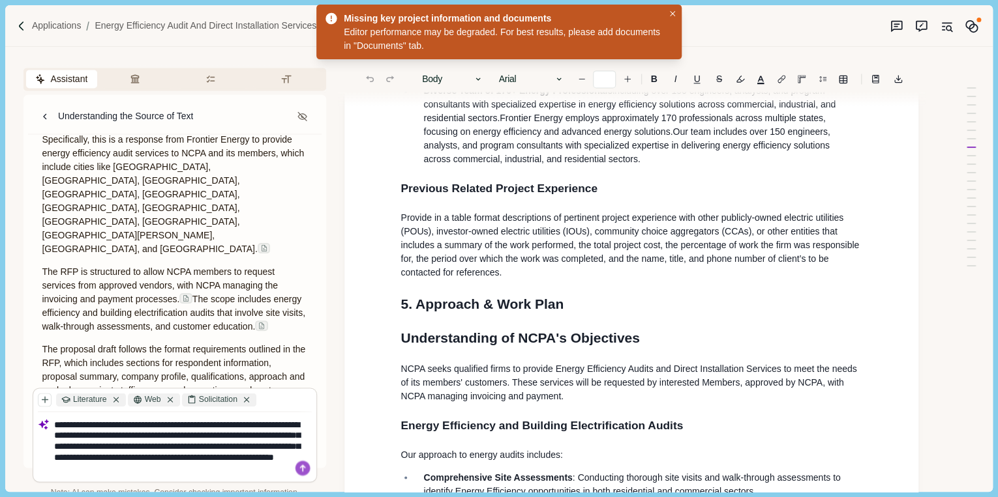
click at [185, 422] on textarea "**********" at bounding box center [183, 446] width 258 height 55
click at [280, 471] on textarea "**********" at bounding box center [183, 446] width 258 height 55
type textarea "**********"
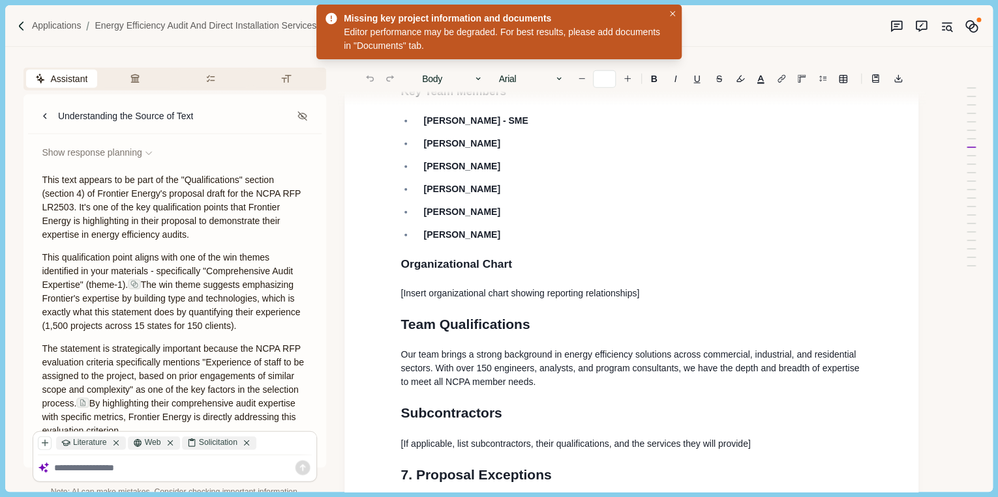
scroll to position [1669, 0]
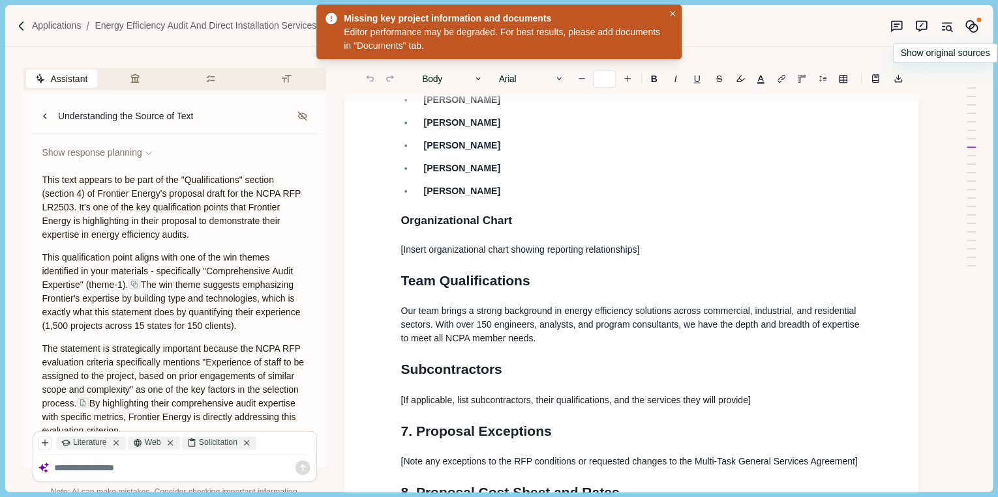
click at [946, 26] on icon "Original sources" at bounding box center [946, 27] width 14 height 14
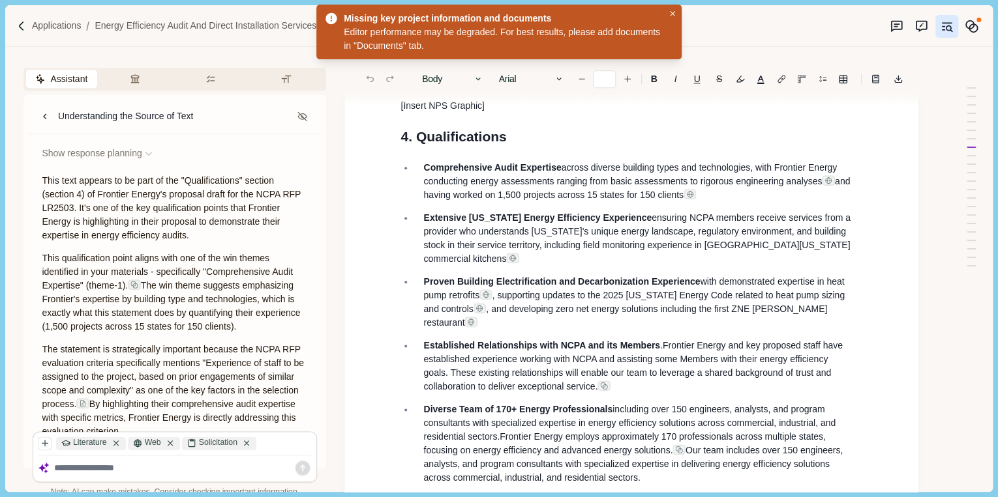
scroll to position [587, 0]
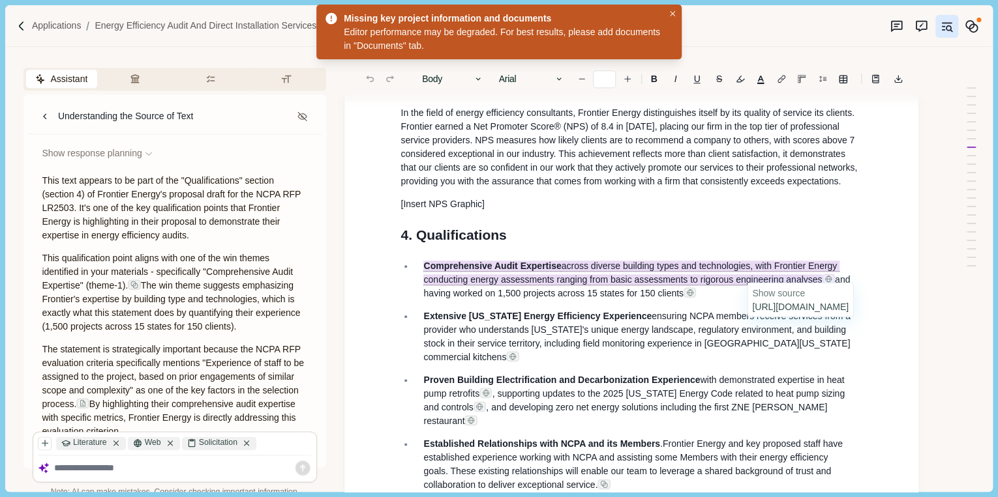
click at [833, 274] on span at bounding box center [827, 279] width 13 height 10
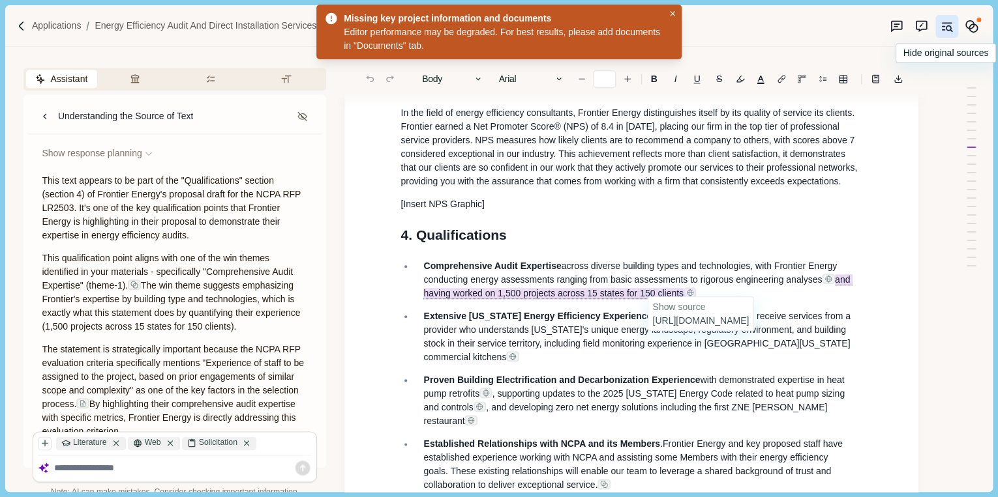
click at [694, 289] on img at bounding box center [690, 293] width 8 height 8
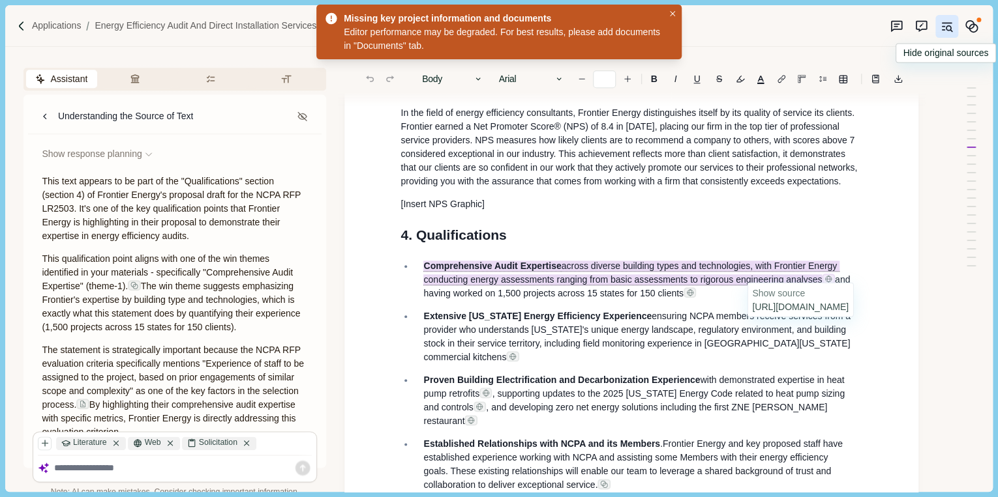
click at [832, 274] on span at bounding box center [827, 279] width 13 height 10
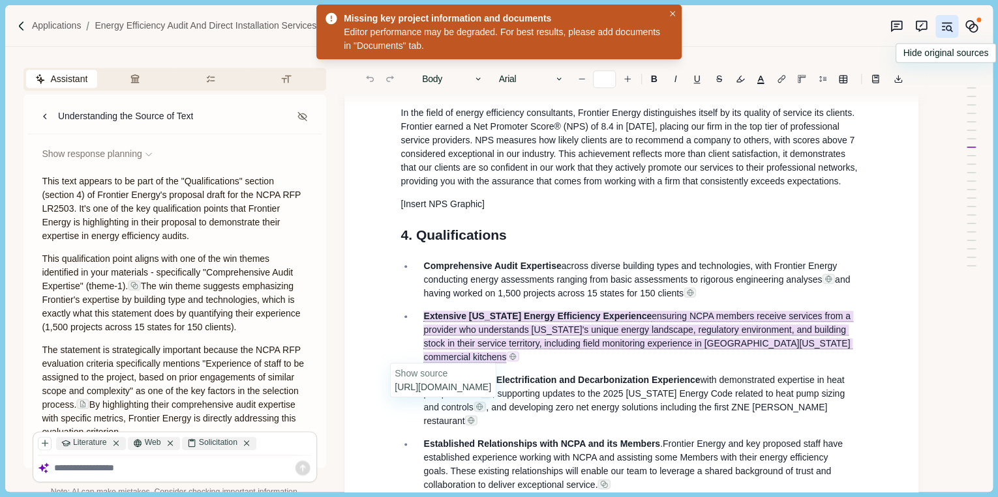
click at [509, 353] on img at bounding box center [513, 357] width 8 height 8
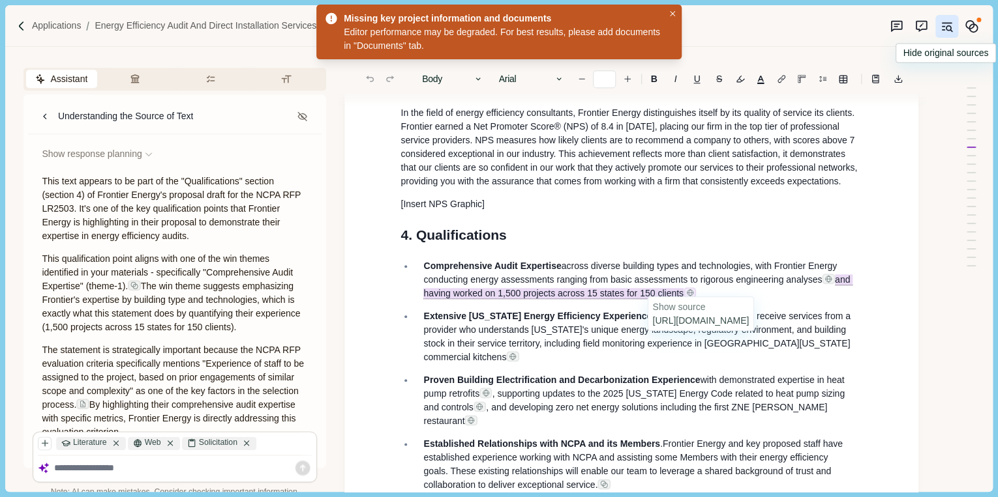
click at [694, 289] on img at bounding box center [690, 293] width 8 height 8
